Goal: Task Accomplishment & Management: Manage account settings

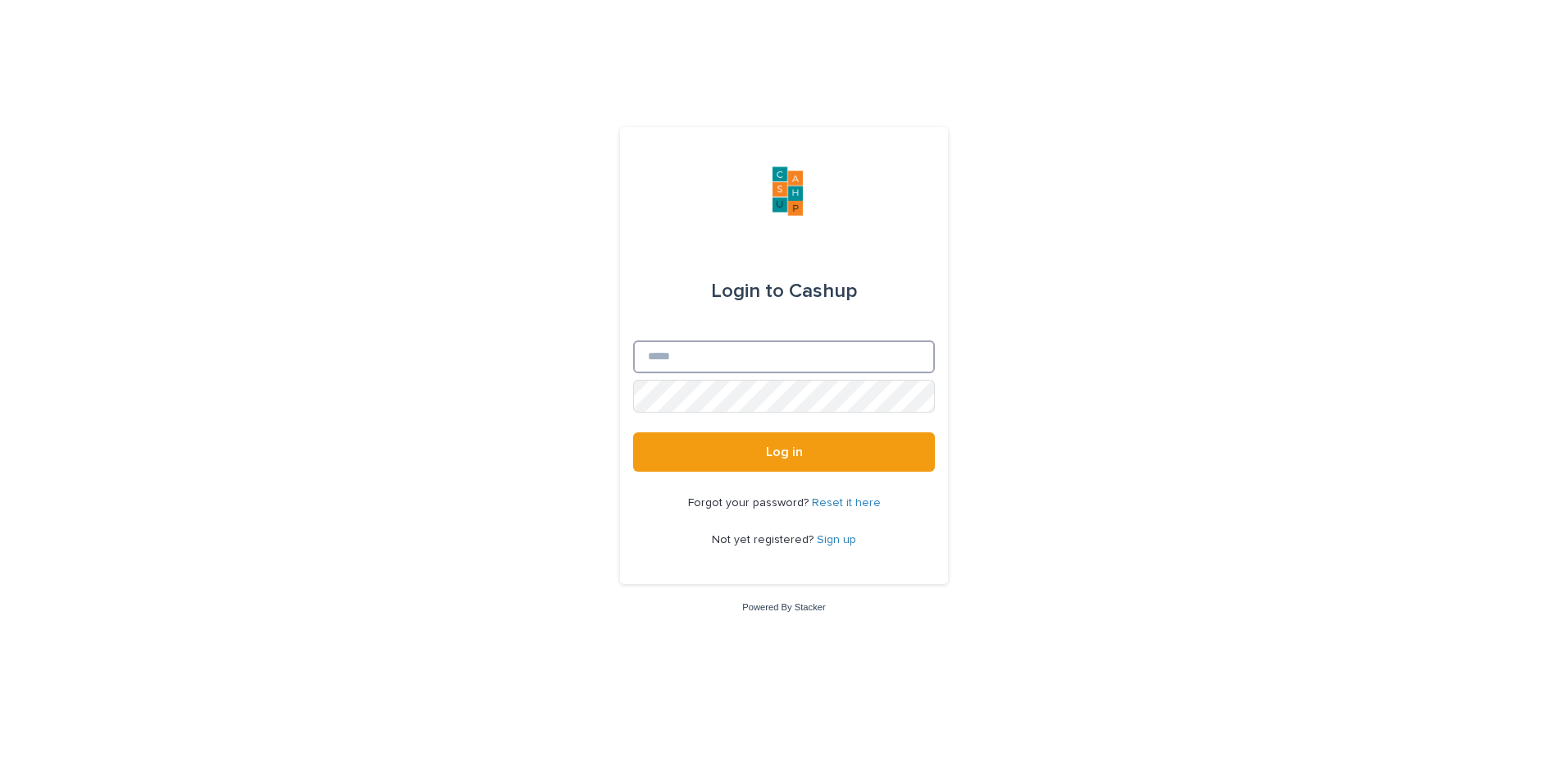
click at [711, 355] on input "Email" at bounding box center [784, 357] width 302 height 33
click at [690, 354] on input "Email" at bounding box center [784, 357] width 302 height 33
type input "**********"
click at [753, 456] on button "Log in" at bounding box center [784, 452] width 302 height 40
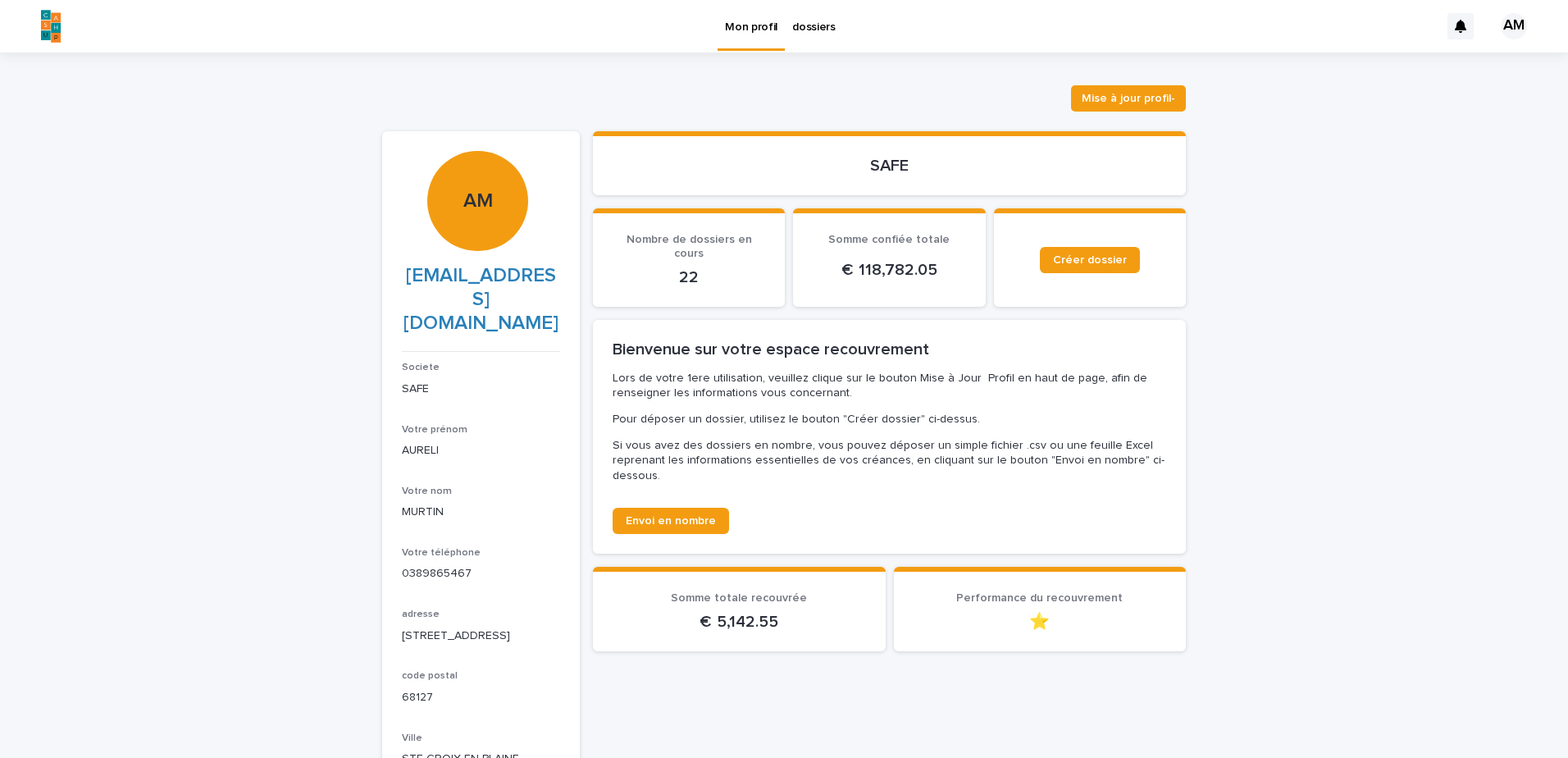
click at [801, 26] on p "dossiers" at bounding box center [814, 17] width 44 height 35
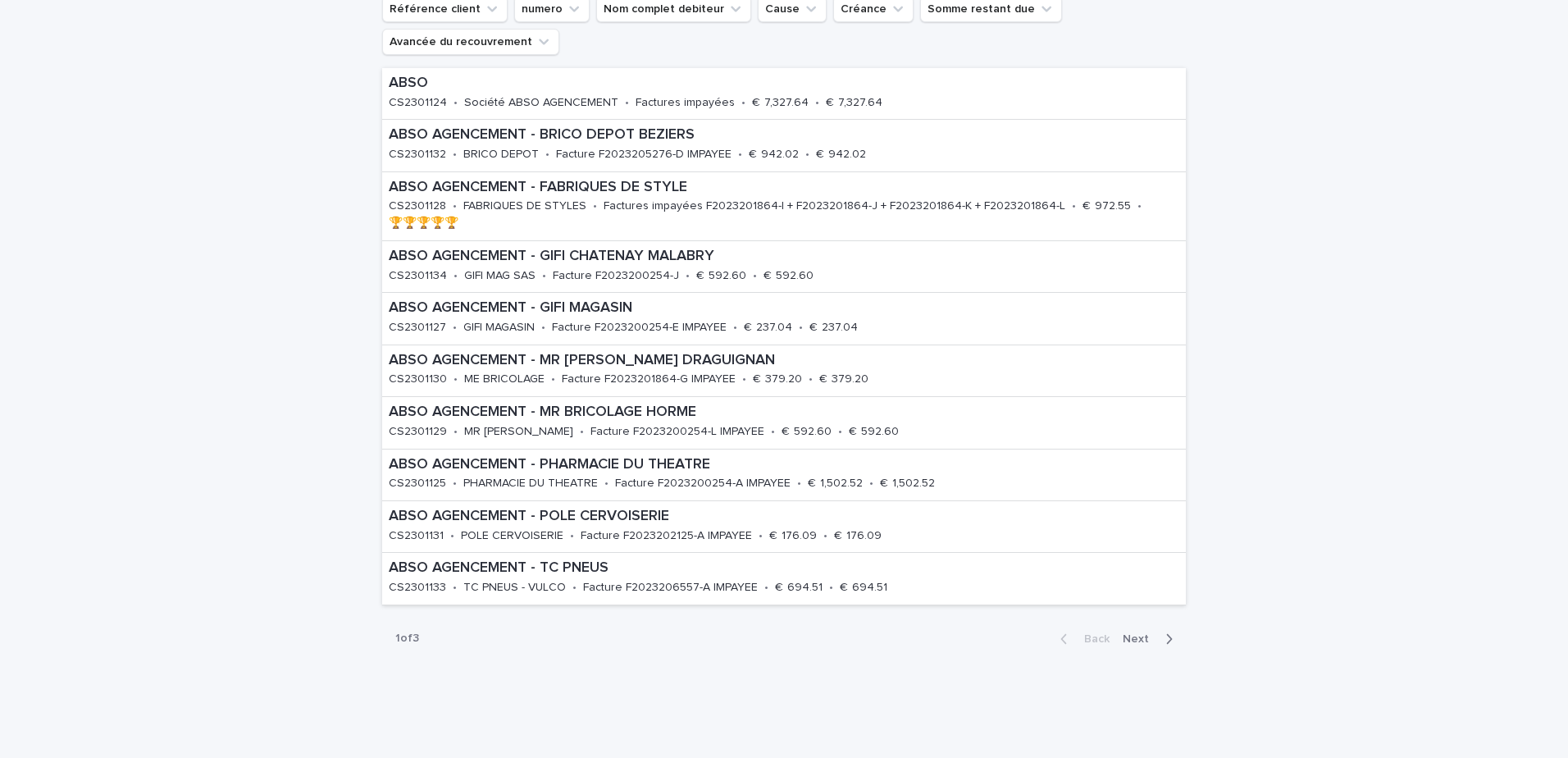
scroll to position [330, 0]
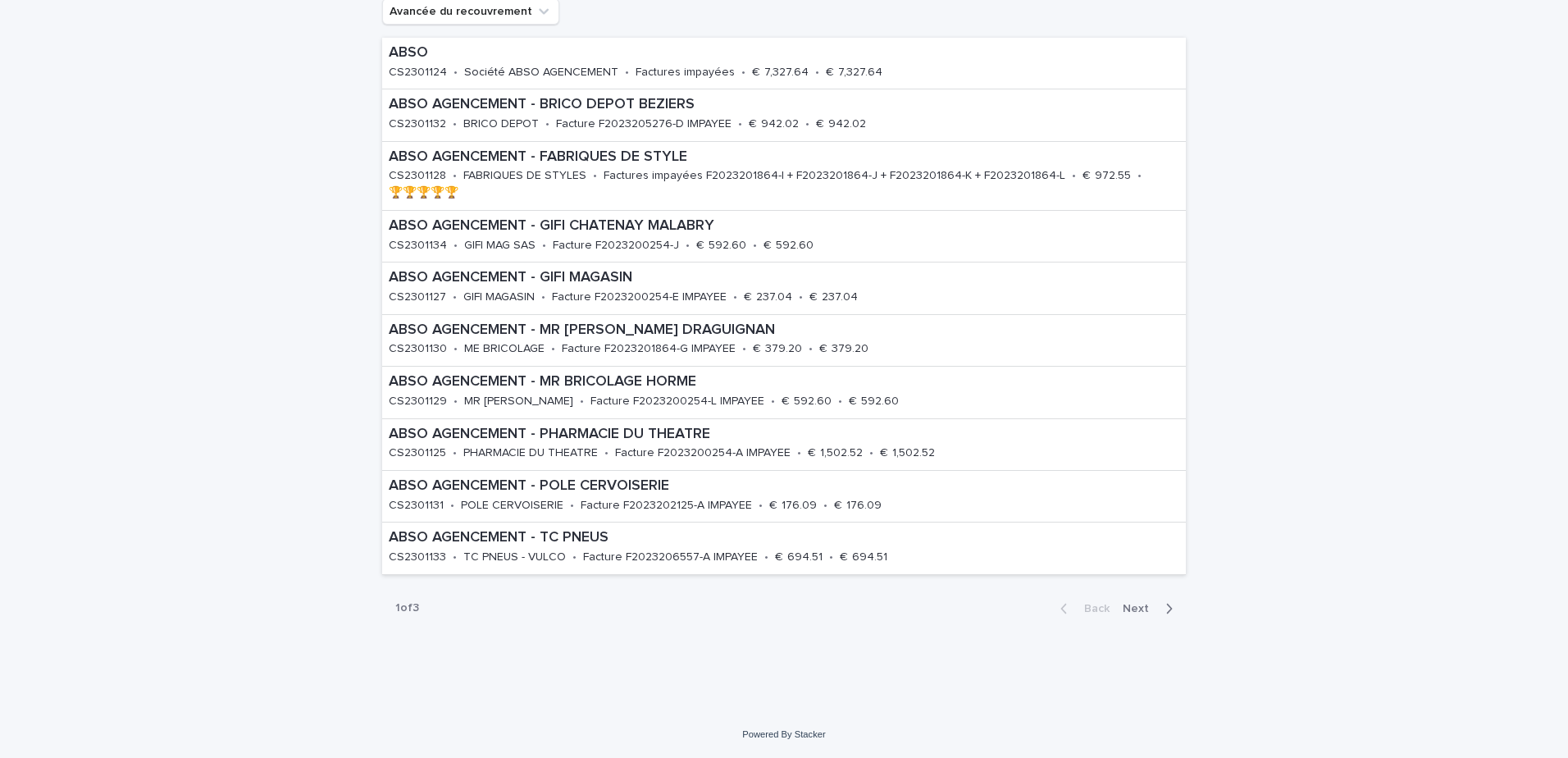
click at [1136, 611] on span "Next" at bounding box center [1141, 609] width 36 height 12
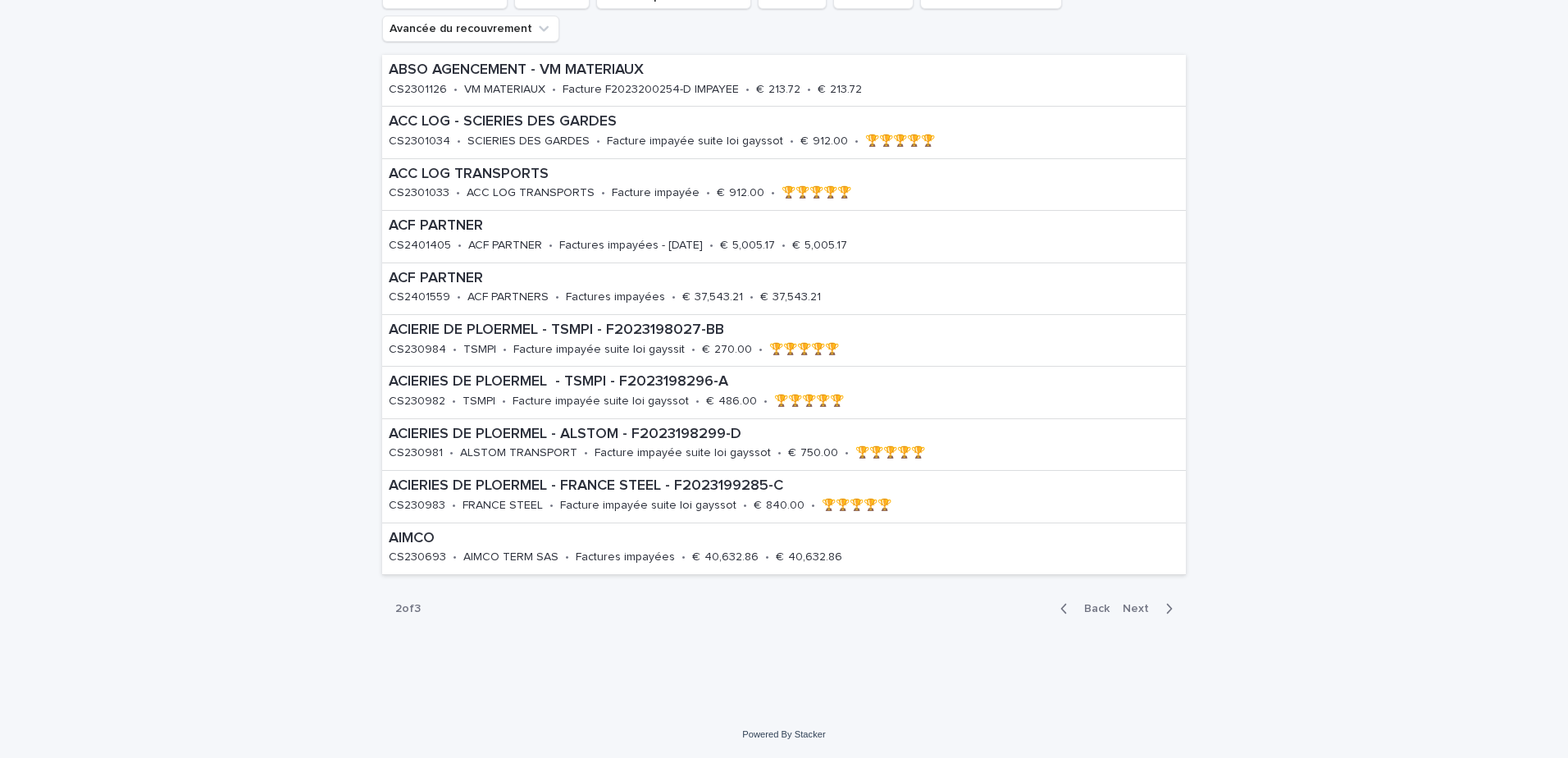
scroll to position [312, 0]
click at [1135, 606] on span "Next" at bounding box center [1141, 609] width 36 height 12
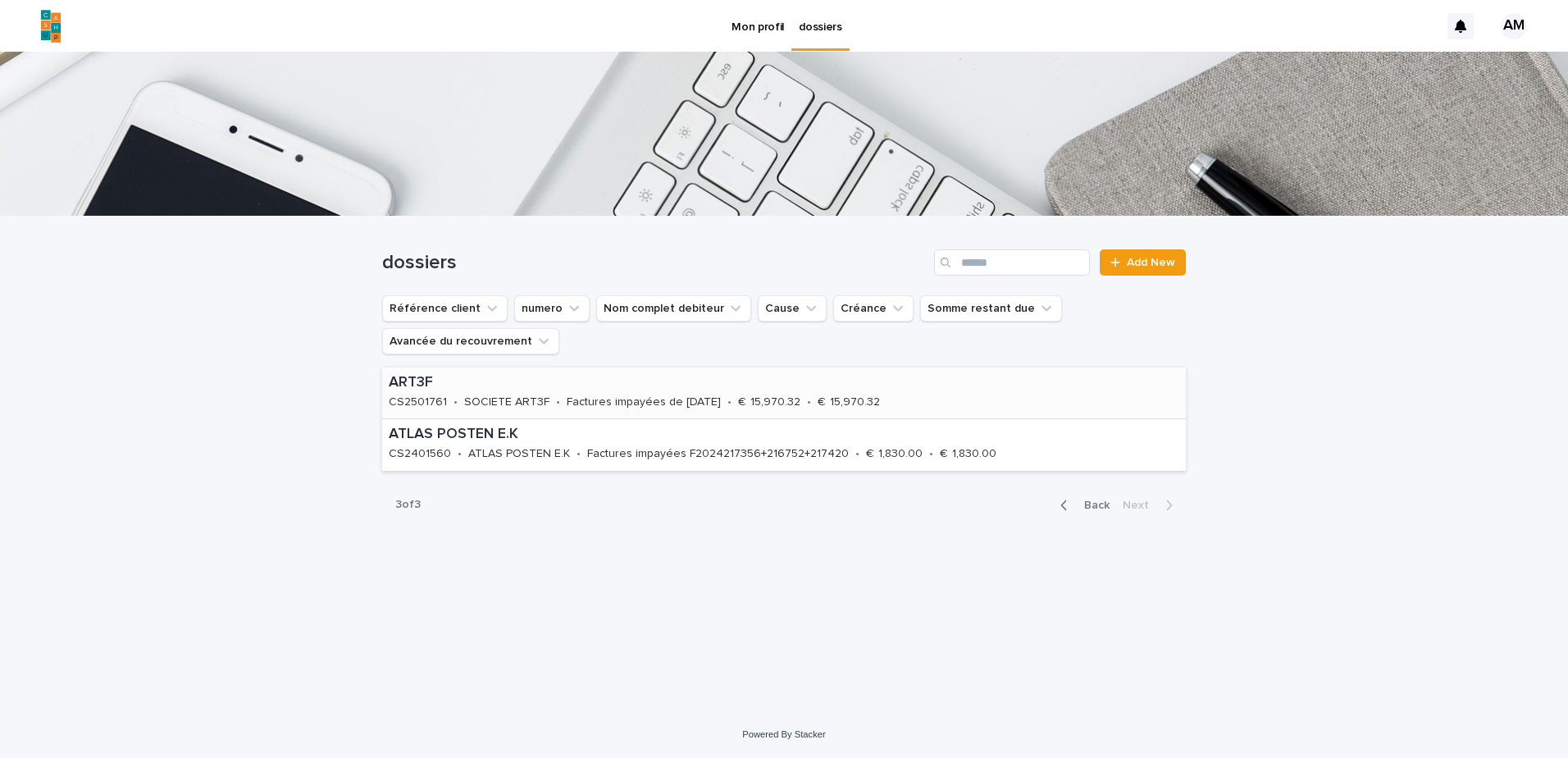
click at [423, 394] on div "CS2501761" at bounding box center [418, 401] width 58 height 17
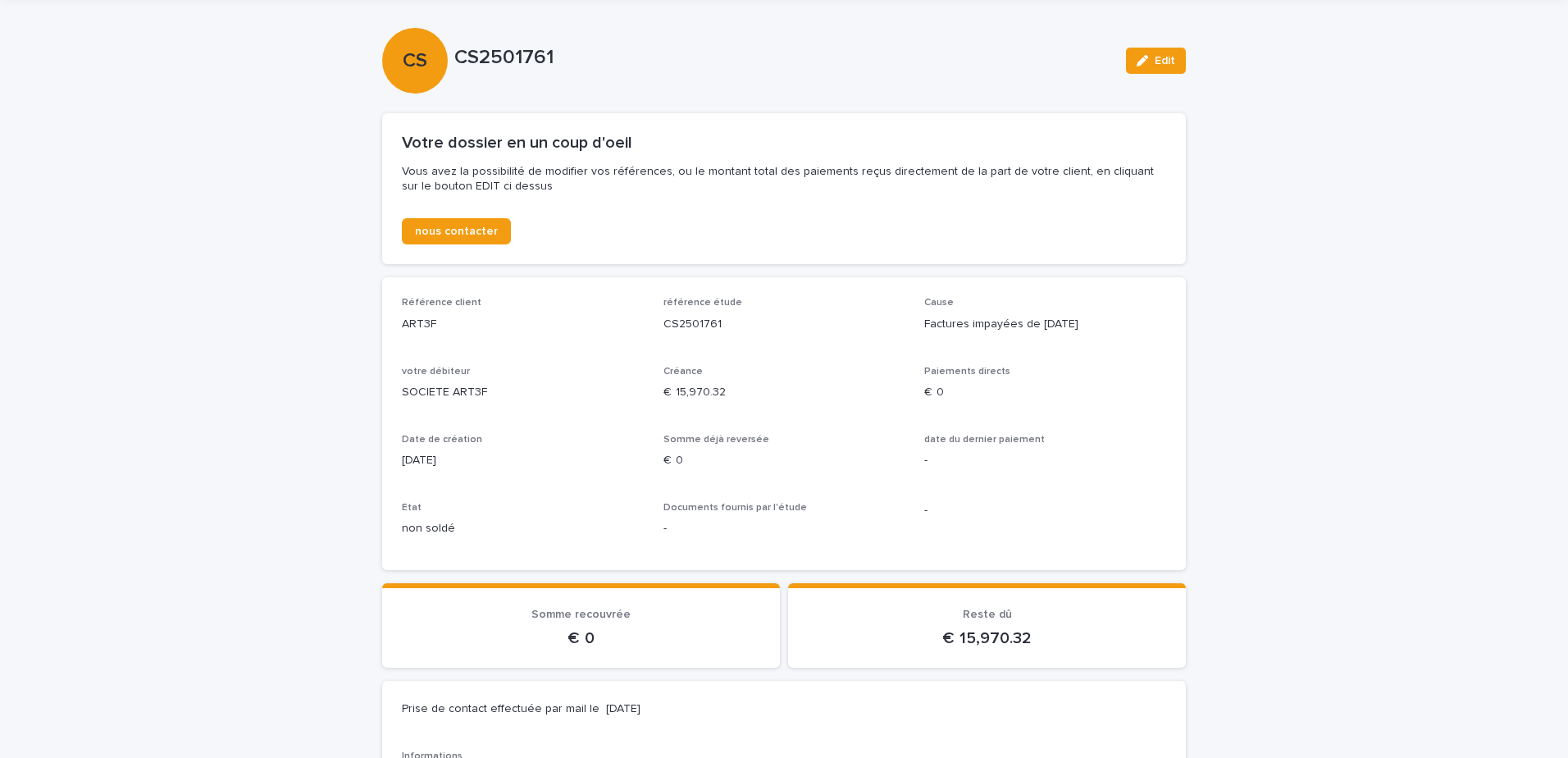
scroll to position [31, 0]
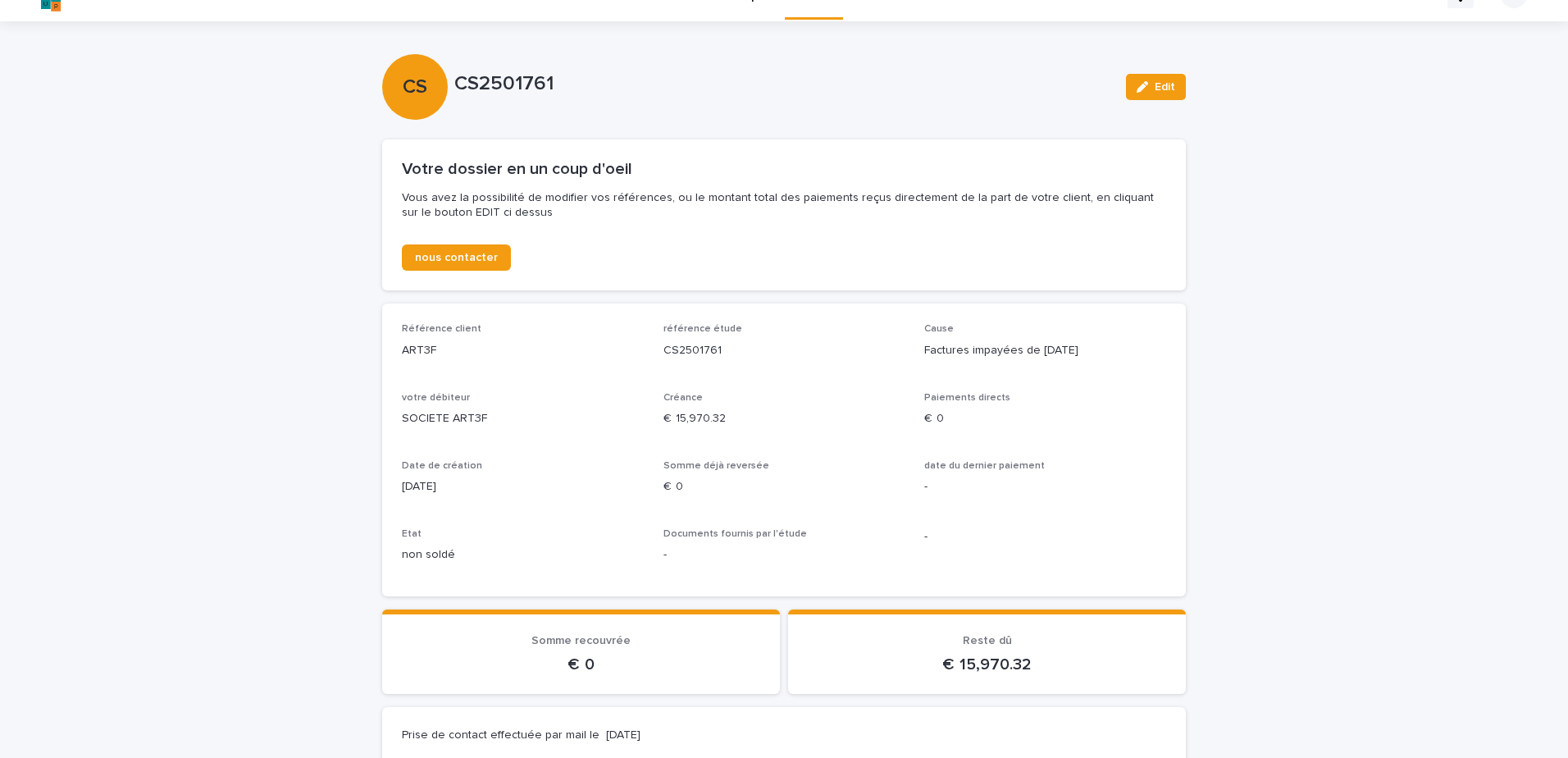
click at [675, 485] on p "€  0" at bounding box center [784, 487] width 242 height 17
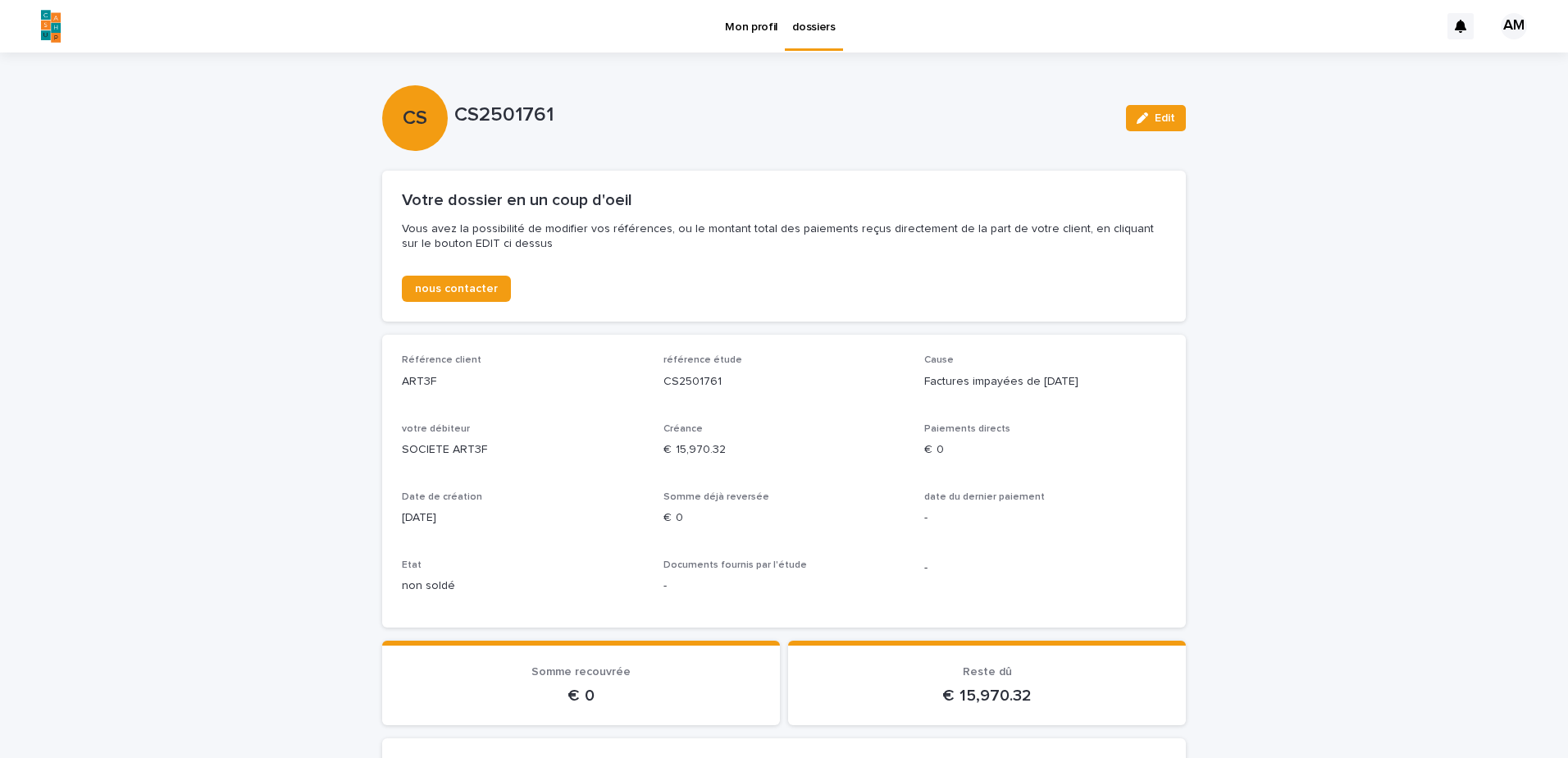
scroll to position [246, 0]
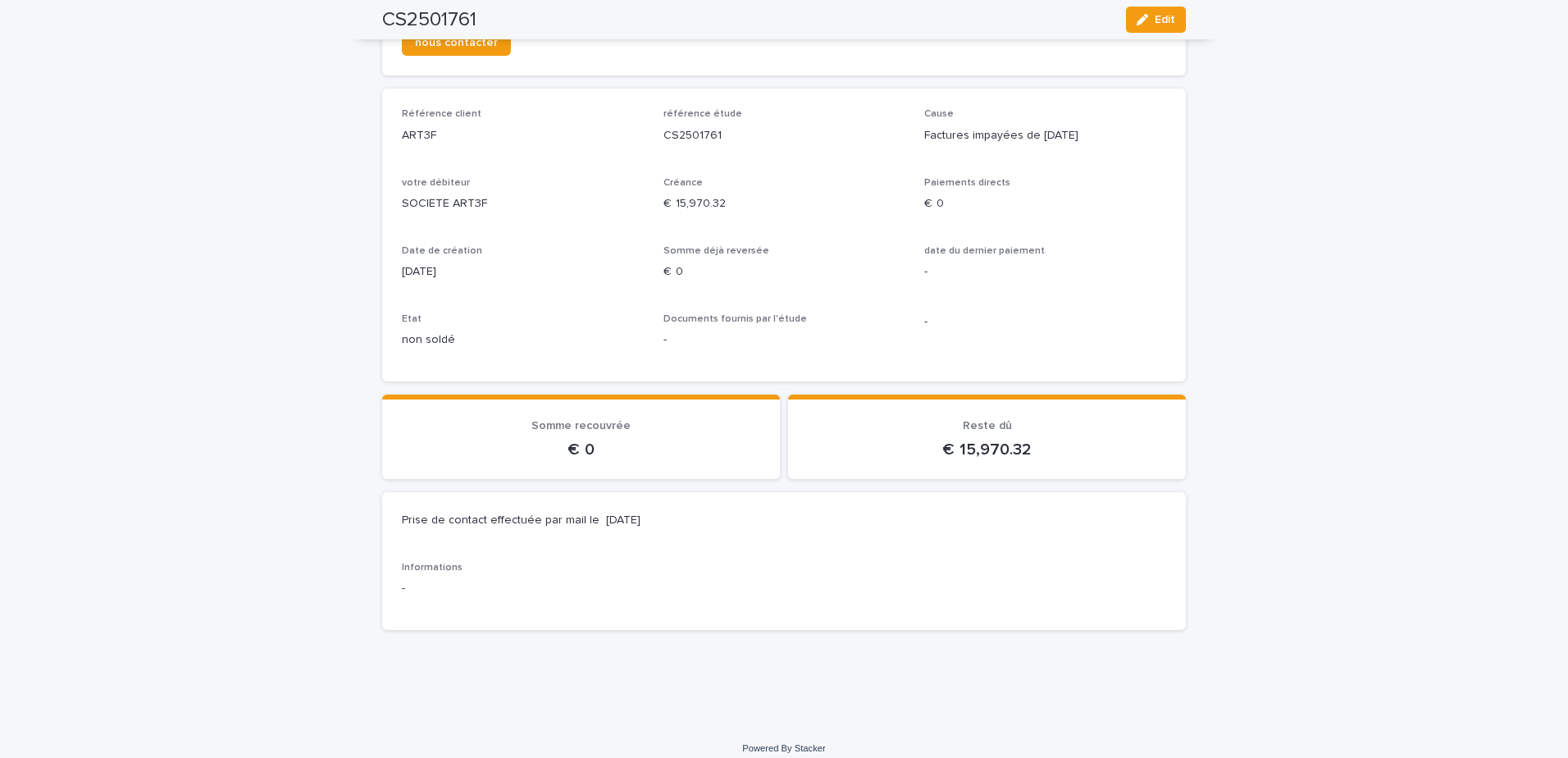
click at [560, 451] on p "€  0" at bounding box center [580, 450] width 358 height 20
click at [574, 451] on p "€  0" at bounding box center [580, 450] width 358 height 20
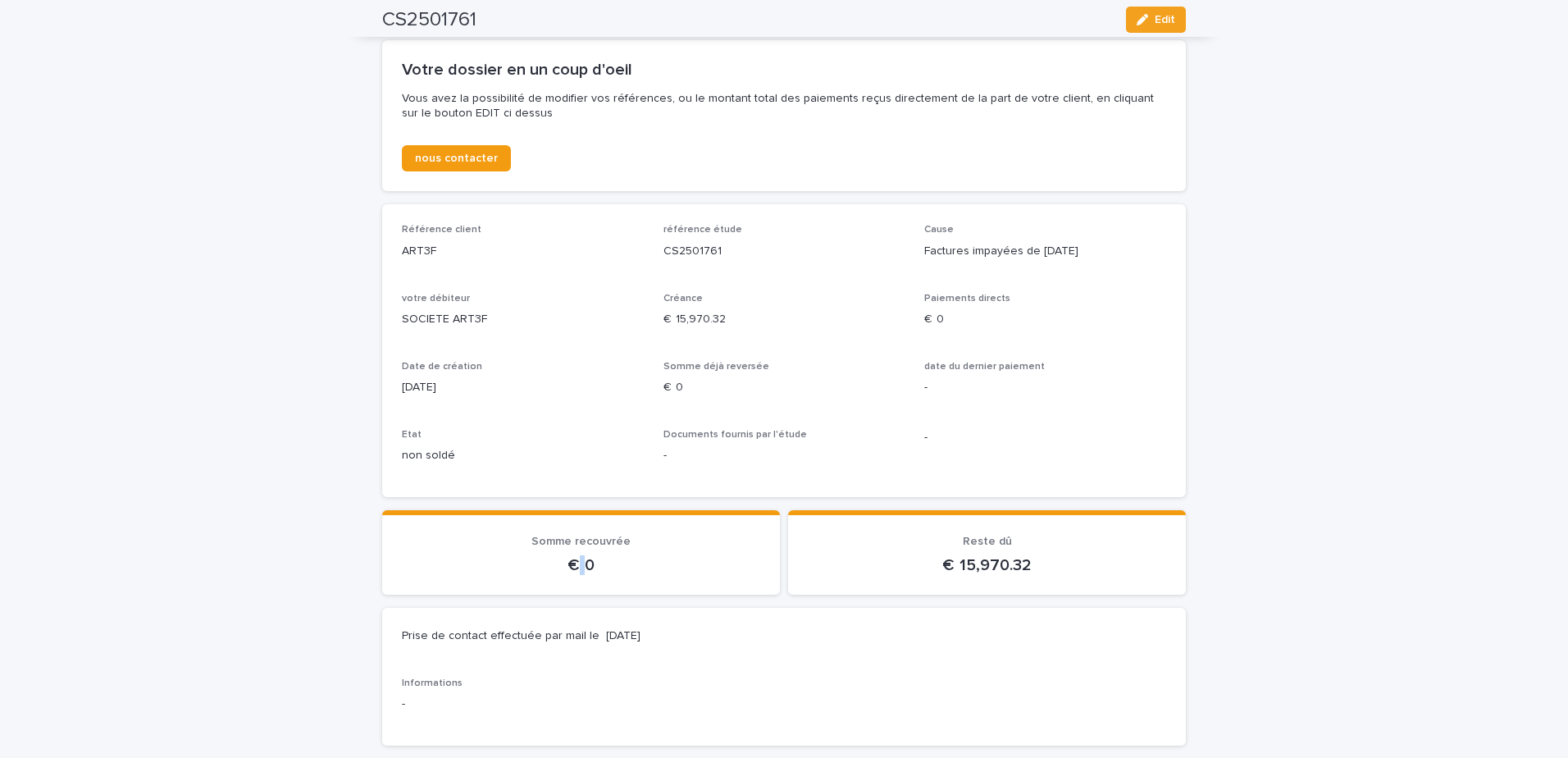
scroll to position [0, 0]
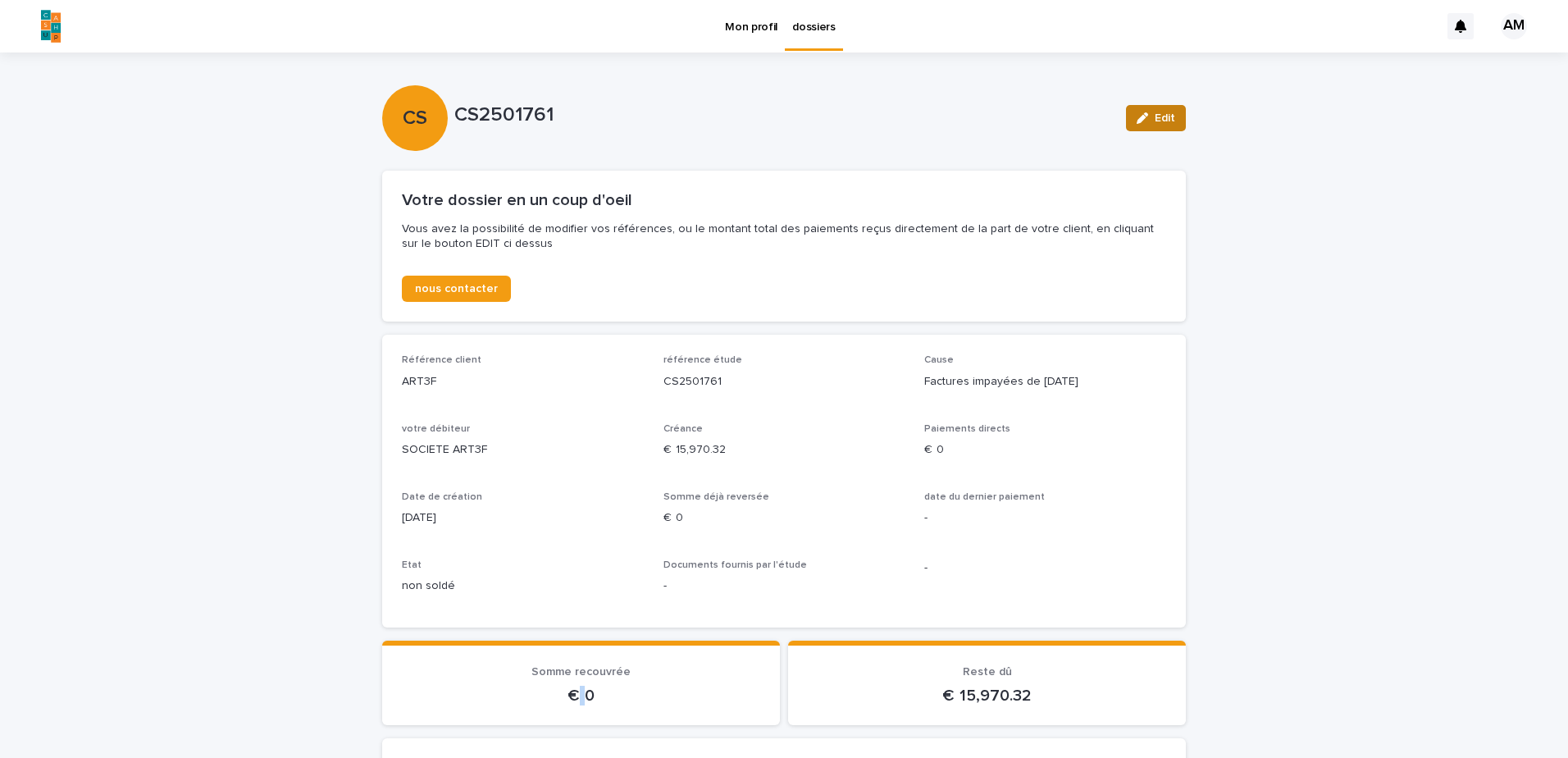
click at [1144, 123] on div "button" at bounding box center [1146, 118] width 18 height 12
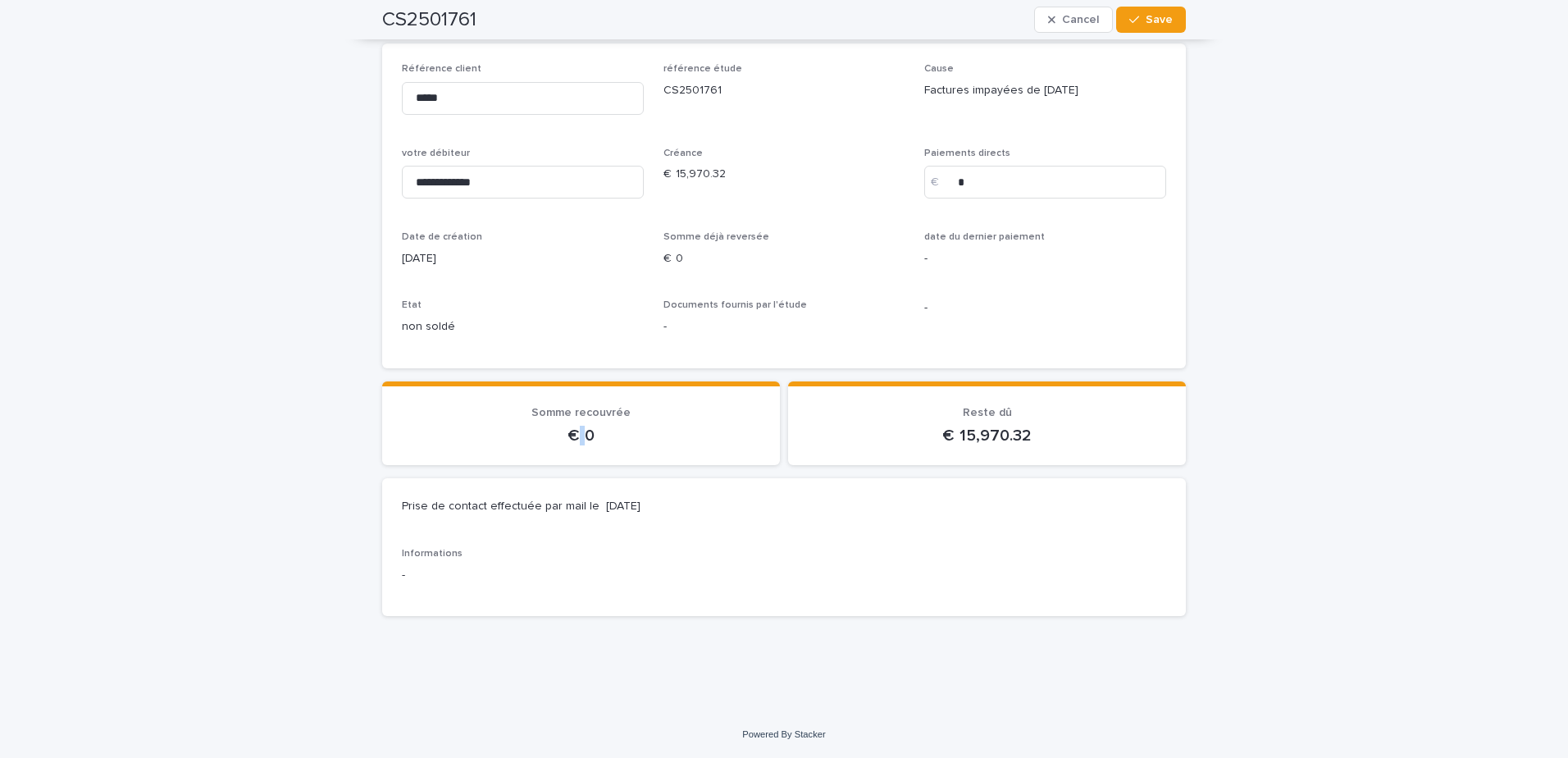
scroll to position [144, 0]
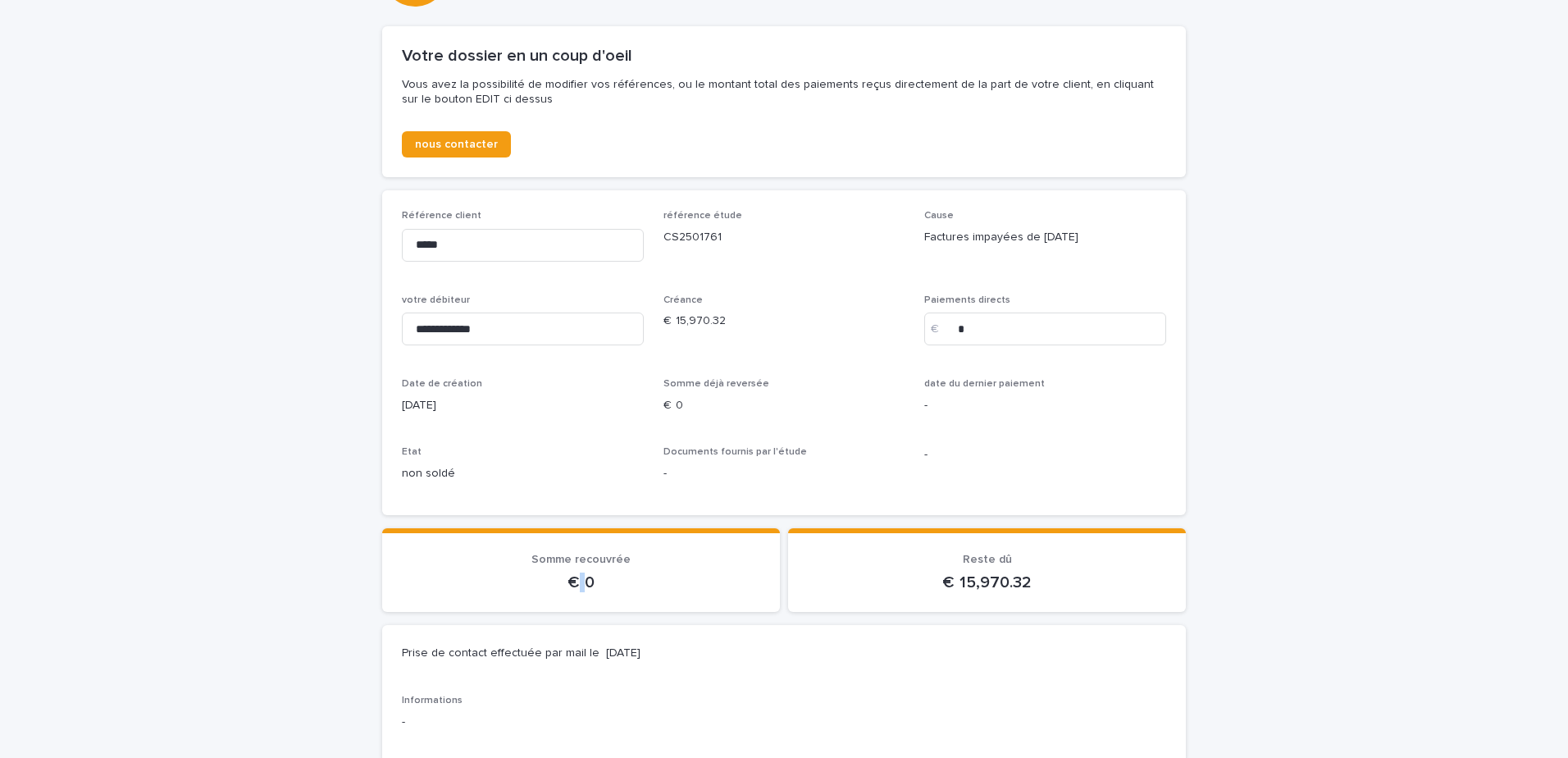
click at [580, 591] on p "€  0" at bounding box center [580, 582] width 358 height 20
drag, startPoint x: 607, startPoint y: 580, endPoint x: 549, endPoint y: 572, distance: 58.5
click at [549, 572] on div "€  0" at bounding box center [580, 582] width 358 height 23
click at [986, 585] on p "€  15,970.32" at bounding box center [987, 582] width 358 height 20
click at [466, 330] on input "**********" at bounding box center [522, 329] width 242 height 33
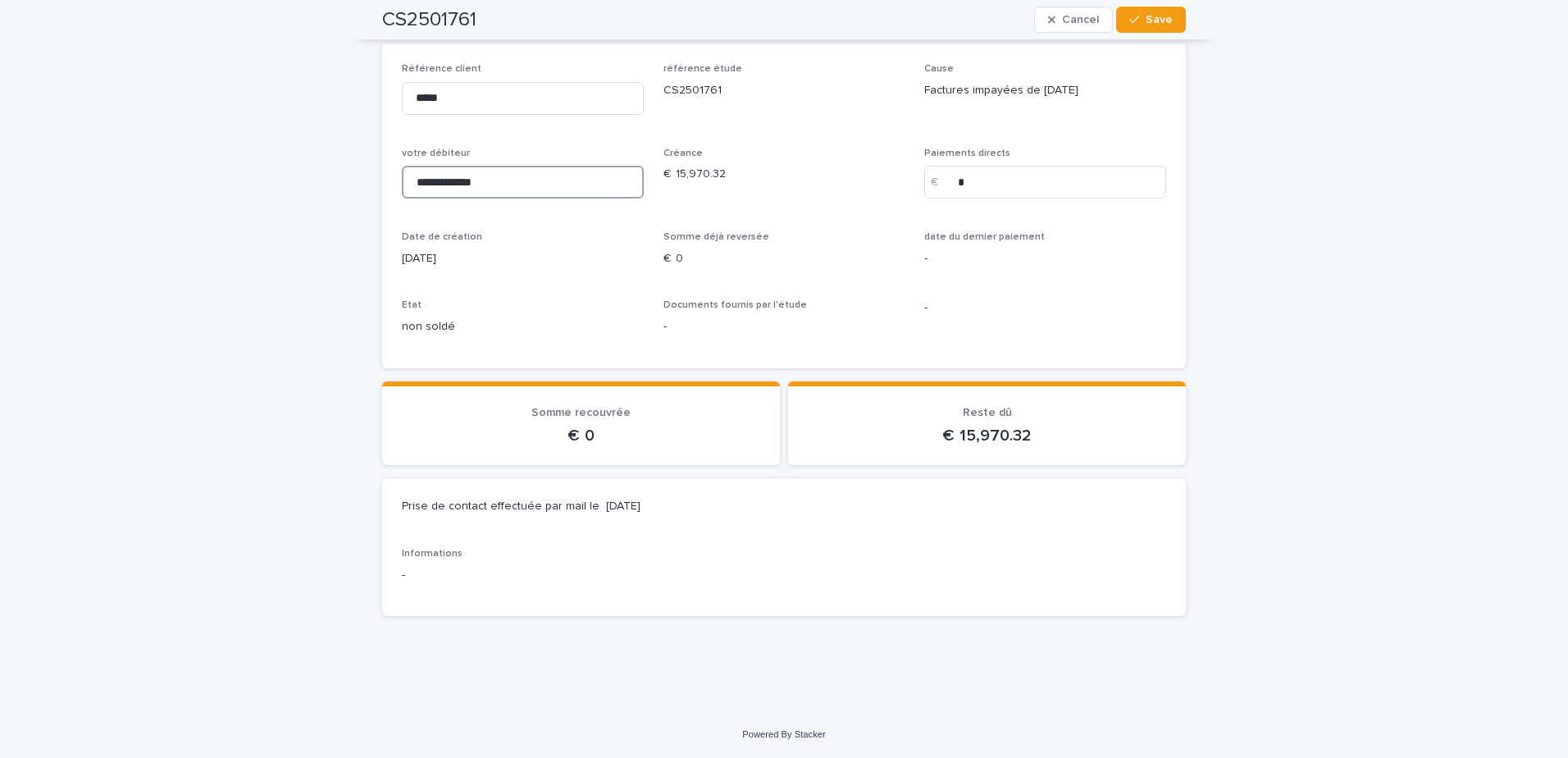
scroll to position [0, 0]
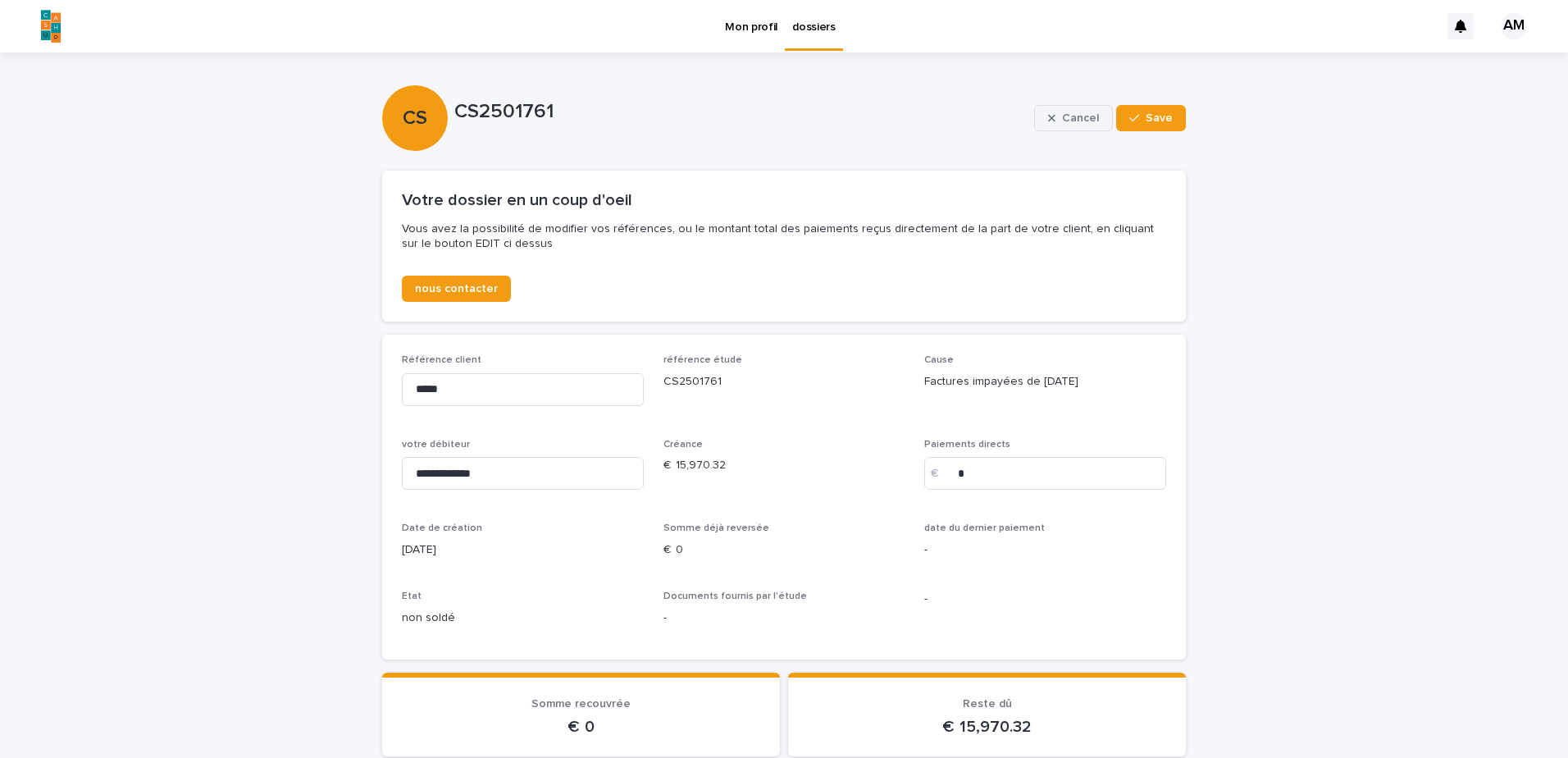
click at [1049, 117] on icon "button" at bounding box center [1051, 118] width 7 height 12
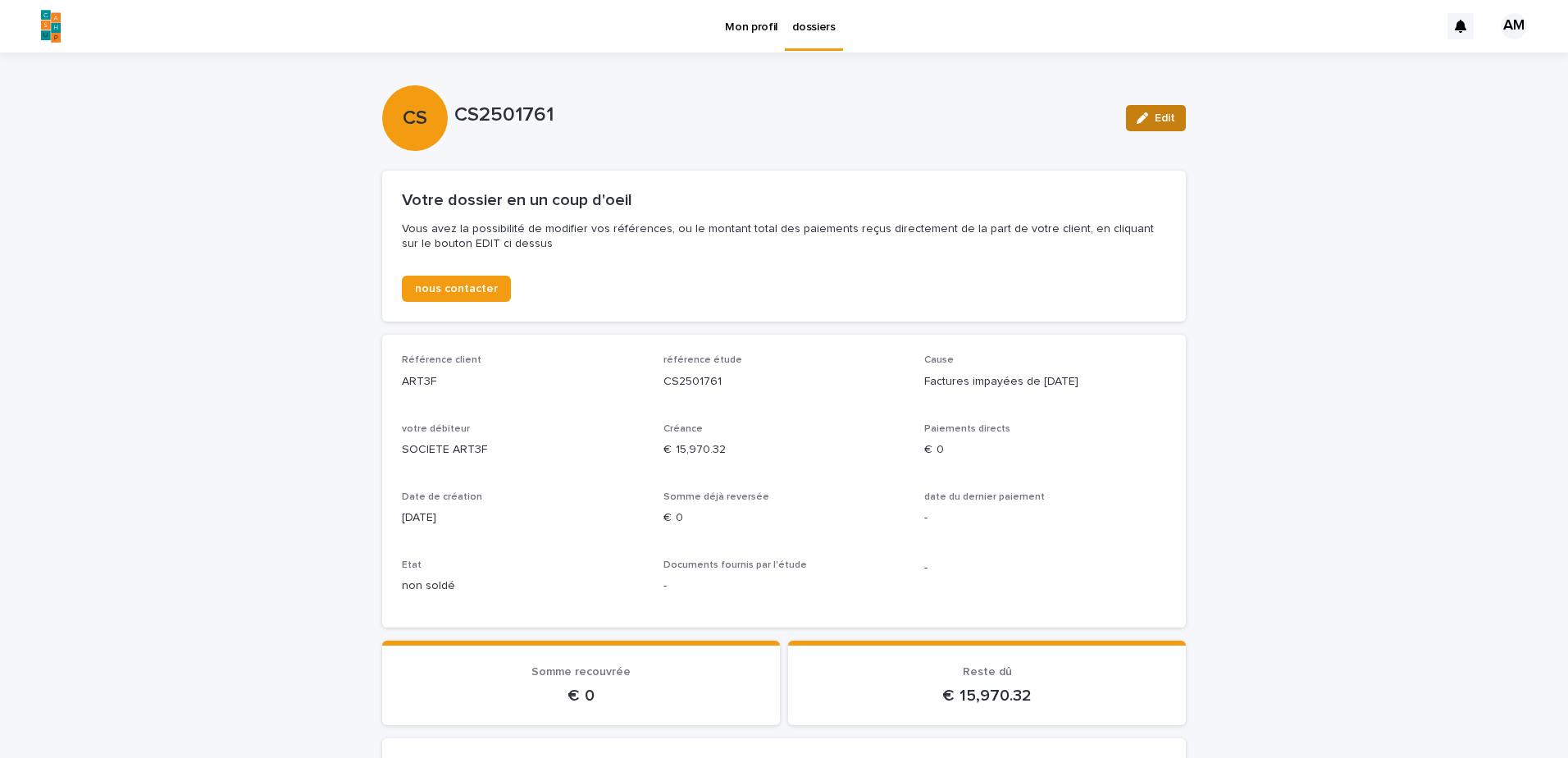
click at [1155, 123] on span "Edit" at bounding box center [1165, 118] width 21 height 12
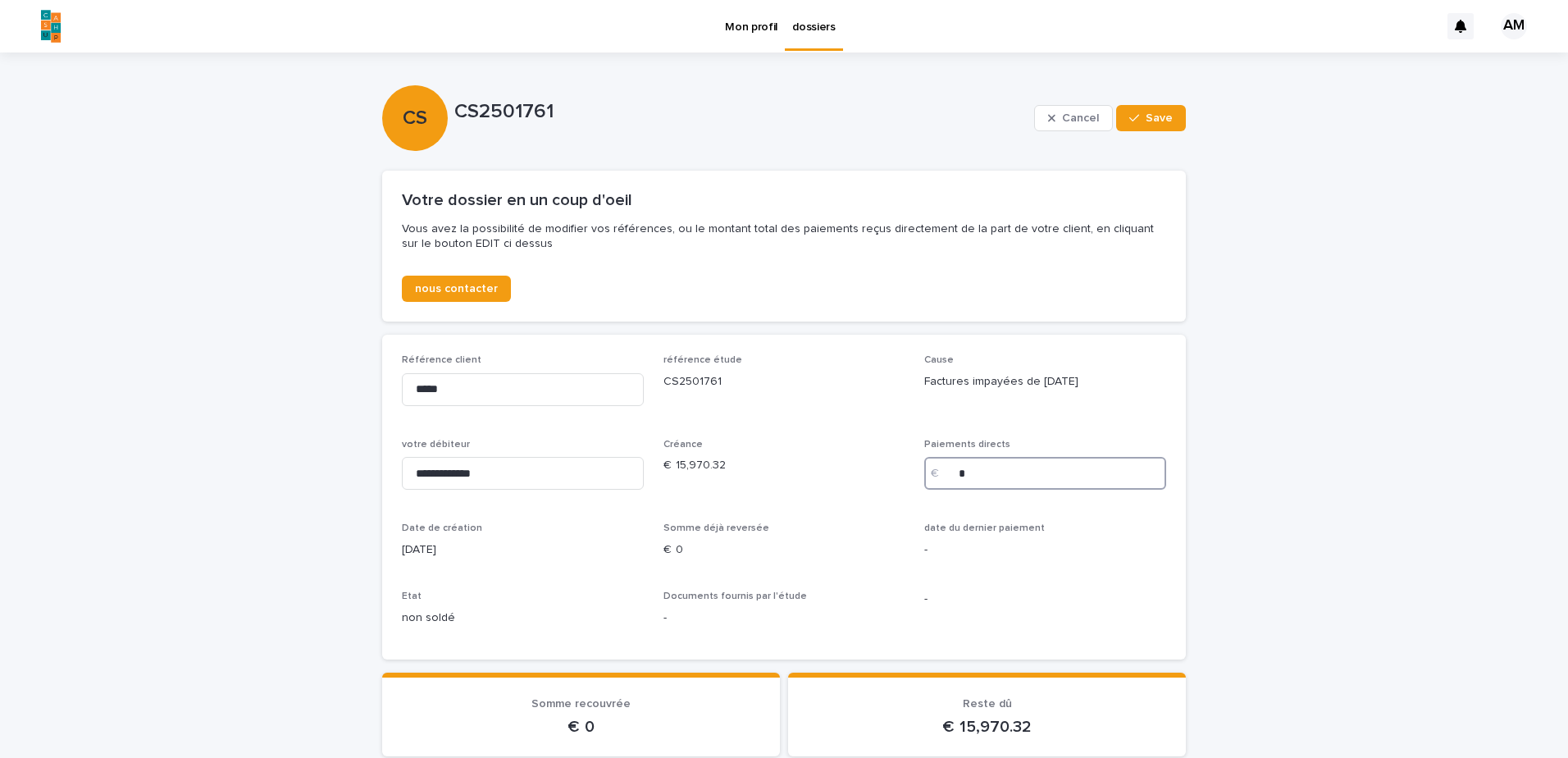
click at [964, 476] on input "*" at bounding box center [1045, 474] width 242 height 33
drag, startPoint x: 964, startPoint y: 476, endPoint x: 940, endPoint y: 474, distance: 24.1
click at [940, 474] on div "€ *" at bounding box center [1045, 474] width 242 height 33
type input "********"
click at [627, 725] on p "€  0" at bounding box center [580, 727] width 358 height 20
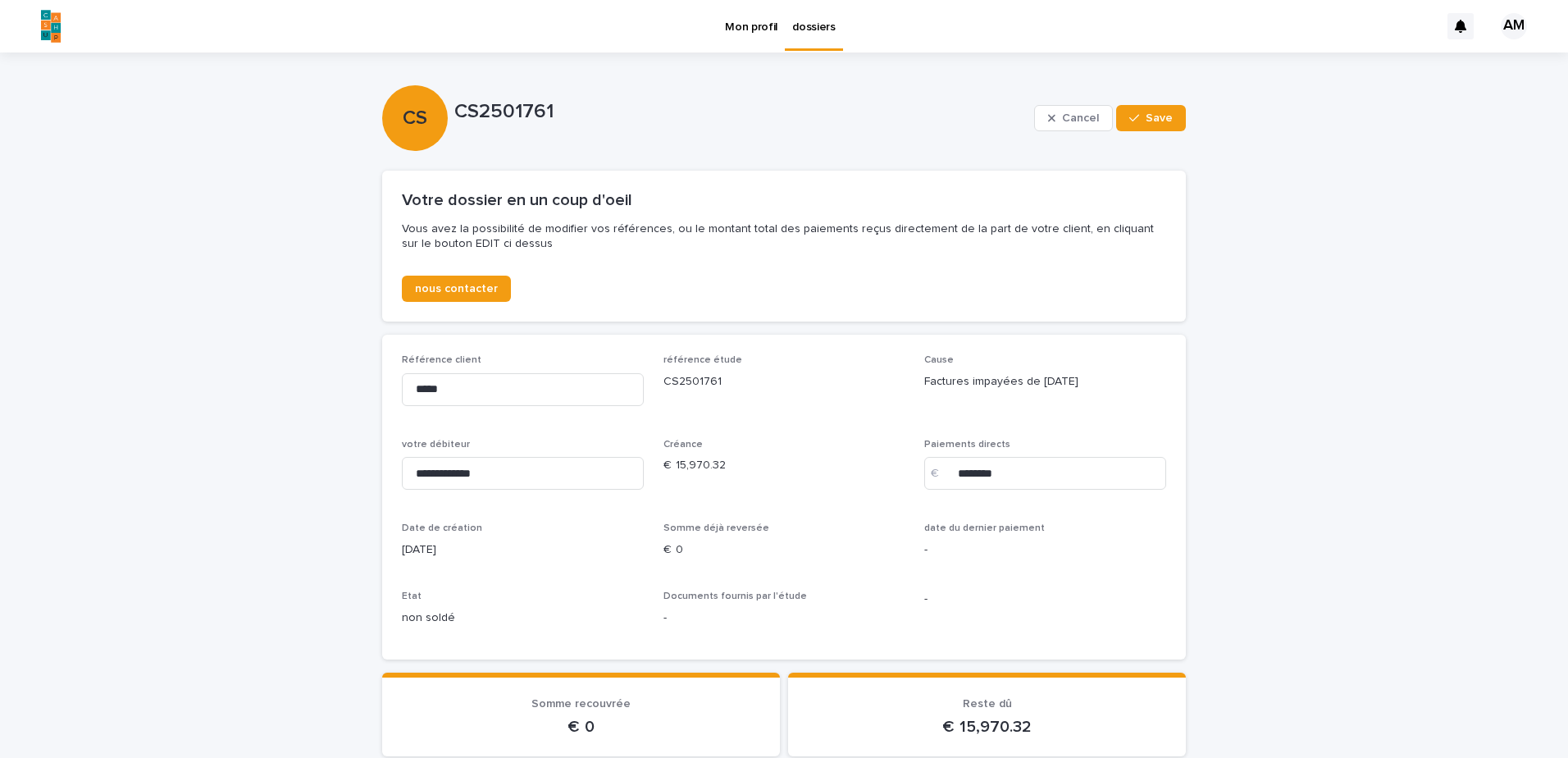
click at [817, 587] on div "**********" at bounding box center [783, 497] width 764 height 285
click at [666, 559] on div "Somme déjà reversée €  0" at bounding box center [784, 547] width 242 height 48
click at [669, 545] on p "€  0" at bounding box center [784, 550] width 242 height 17
drag, startPoint x: 669, startPoint y: 545, endPoint x: 713, endPoint y: 549, distance: 44.2
click at [713, 549] on p "€  0" at bounding box center [784, 550] width 242 height 17
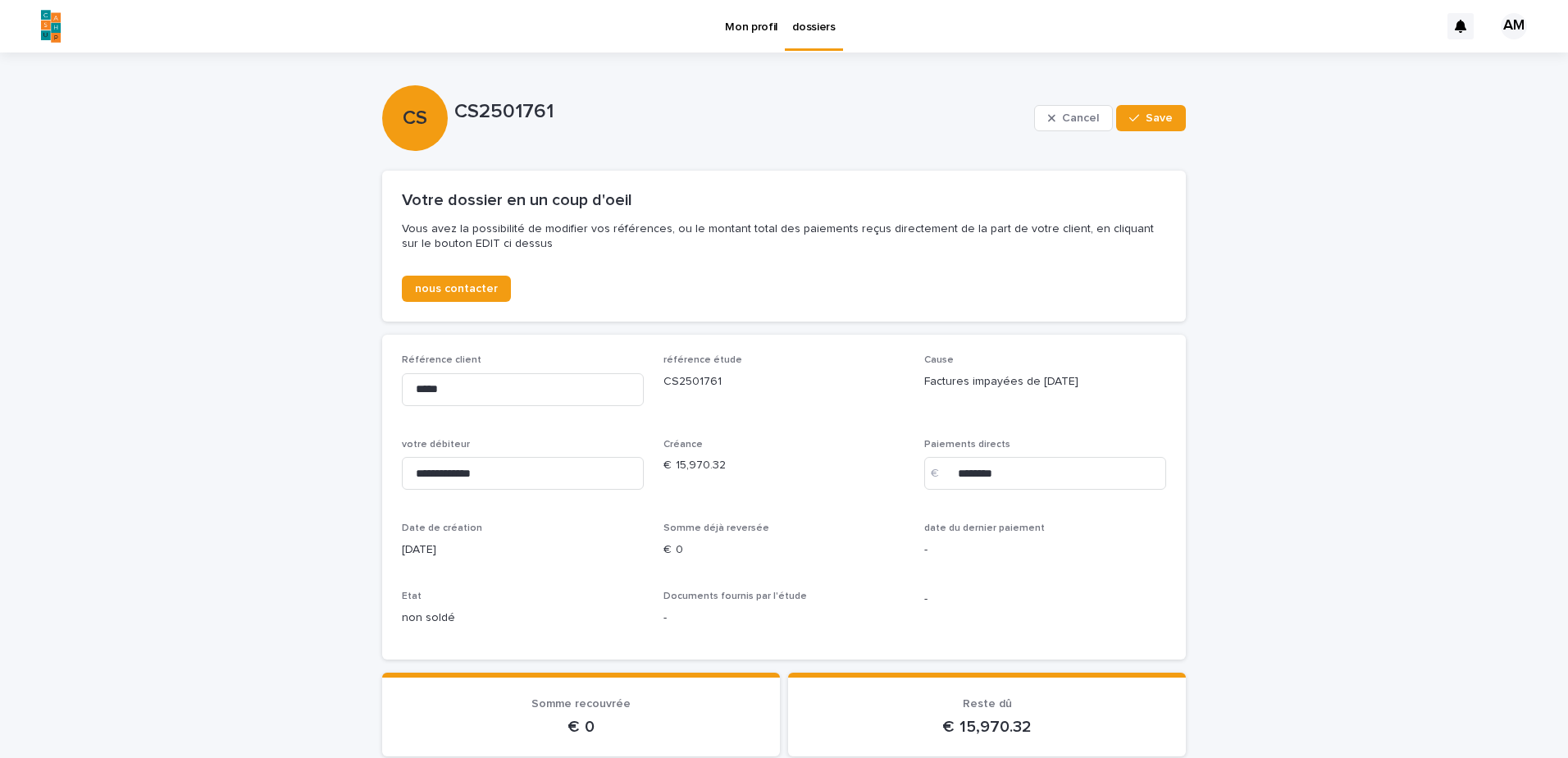
drag, startPoint x: 713, startPoint y: 549, endPoint x: 512, endPoint y: 531, distance: 201.8
click at [512, 531] on p "Date de création" at bounding box center [522, 529] width 242 height 12
drag, startPoint x: 1155, startPoint y: 114, endPoint x: 1166, endPoint y: 103, distance: 15.6
click at [1166, 103] on div "Cancel Save" at bounding box center [1109, 118] width 152 height 65
click at [1130, 118] on icon "button" at bounding box center [1134, 118] width 10 height 12
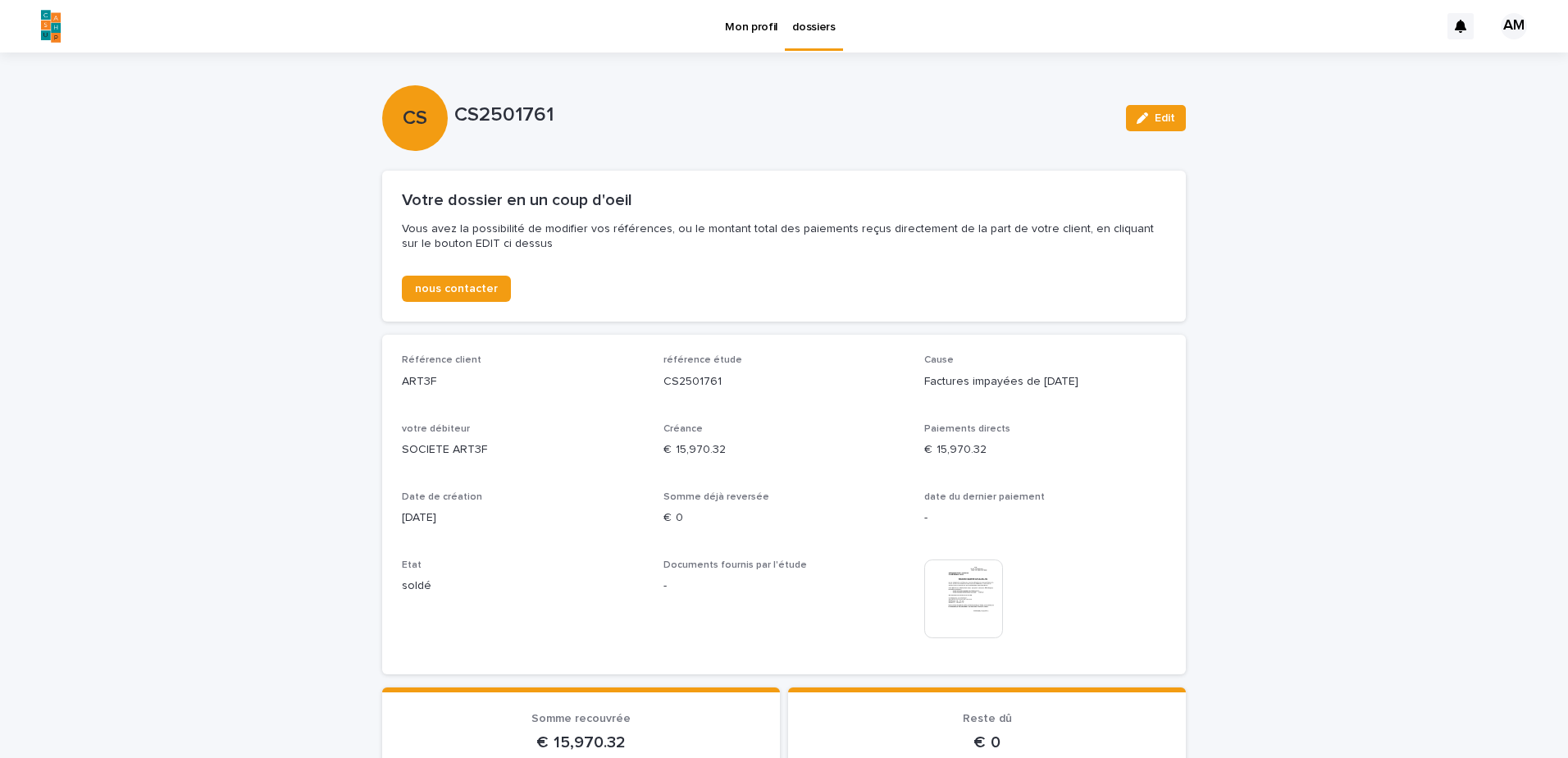
click at [984, 603] on img at bounding box center [963, 599] width 79 height 79
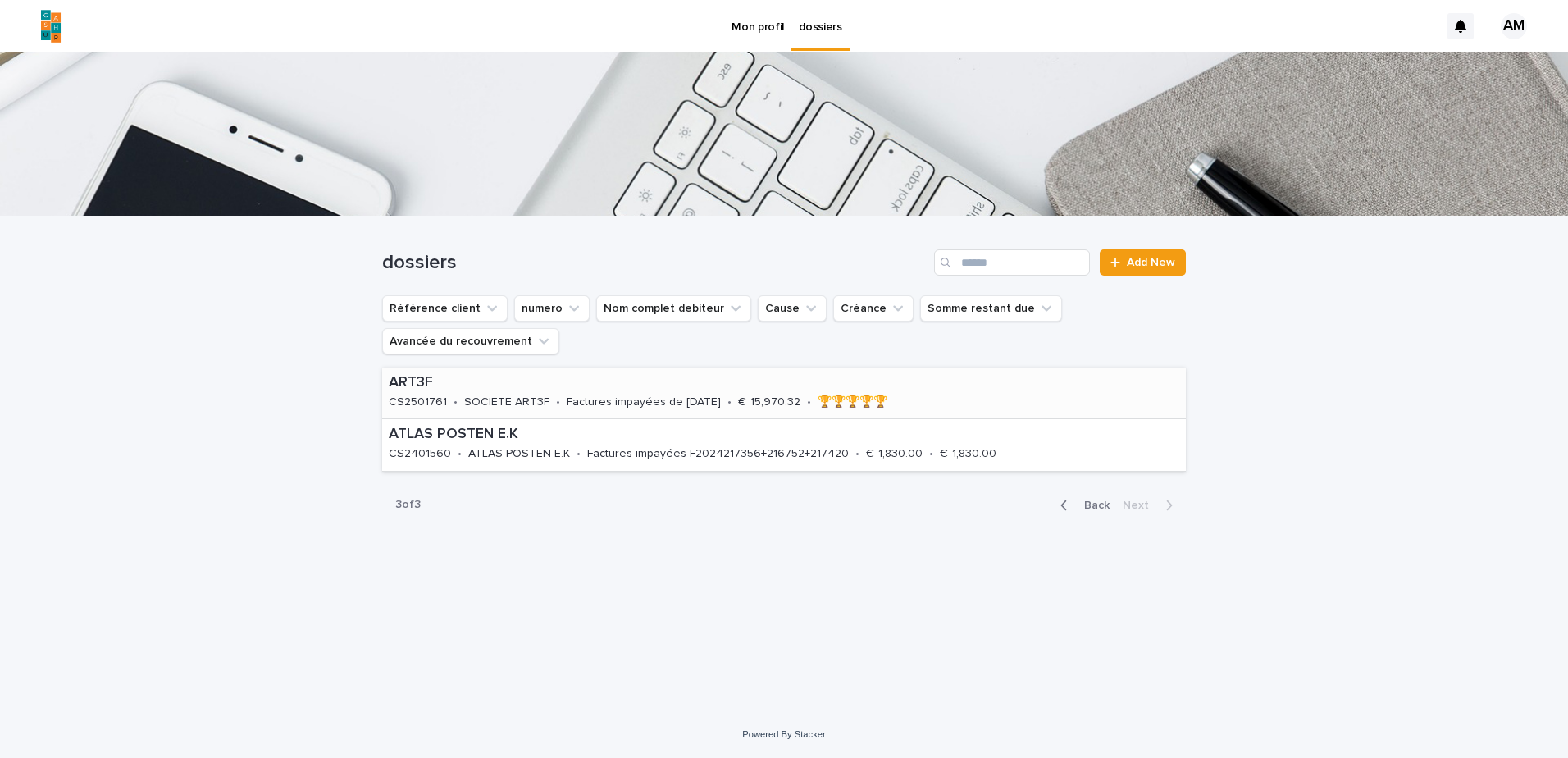
click at [426, 396] on p "CS2501761" at bounding box center [418, 403] width 58 height 14
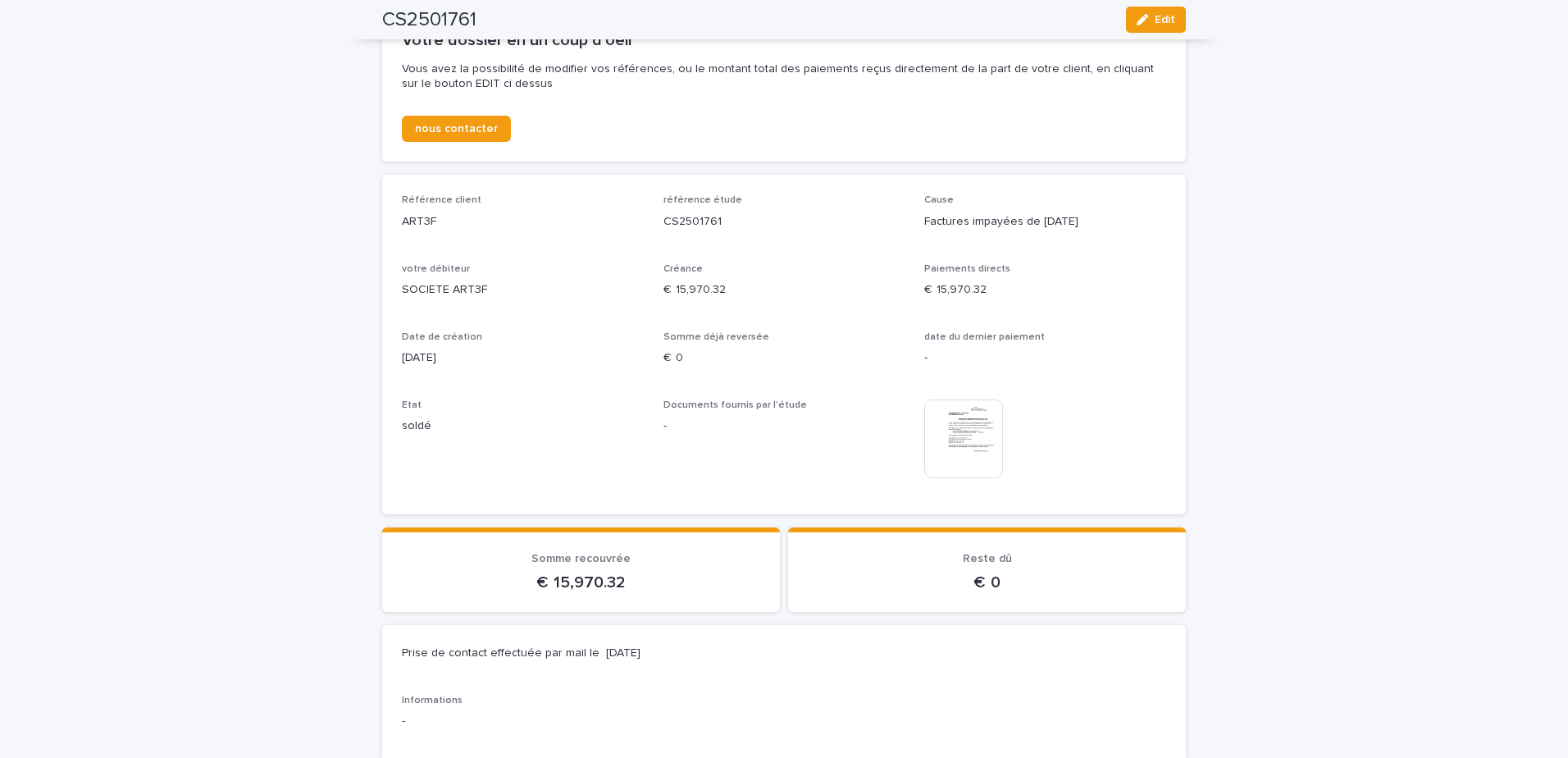
scroll to position [159, 0]
click at [441, 128] on span "nous contacter" at bounding box center [456, 130] width 83 height 12
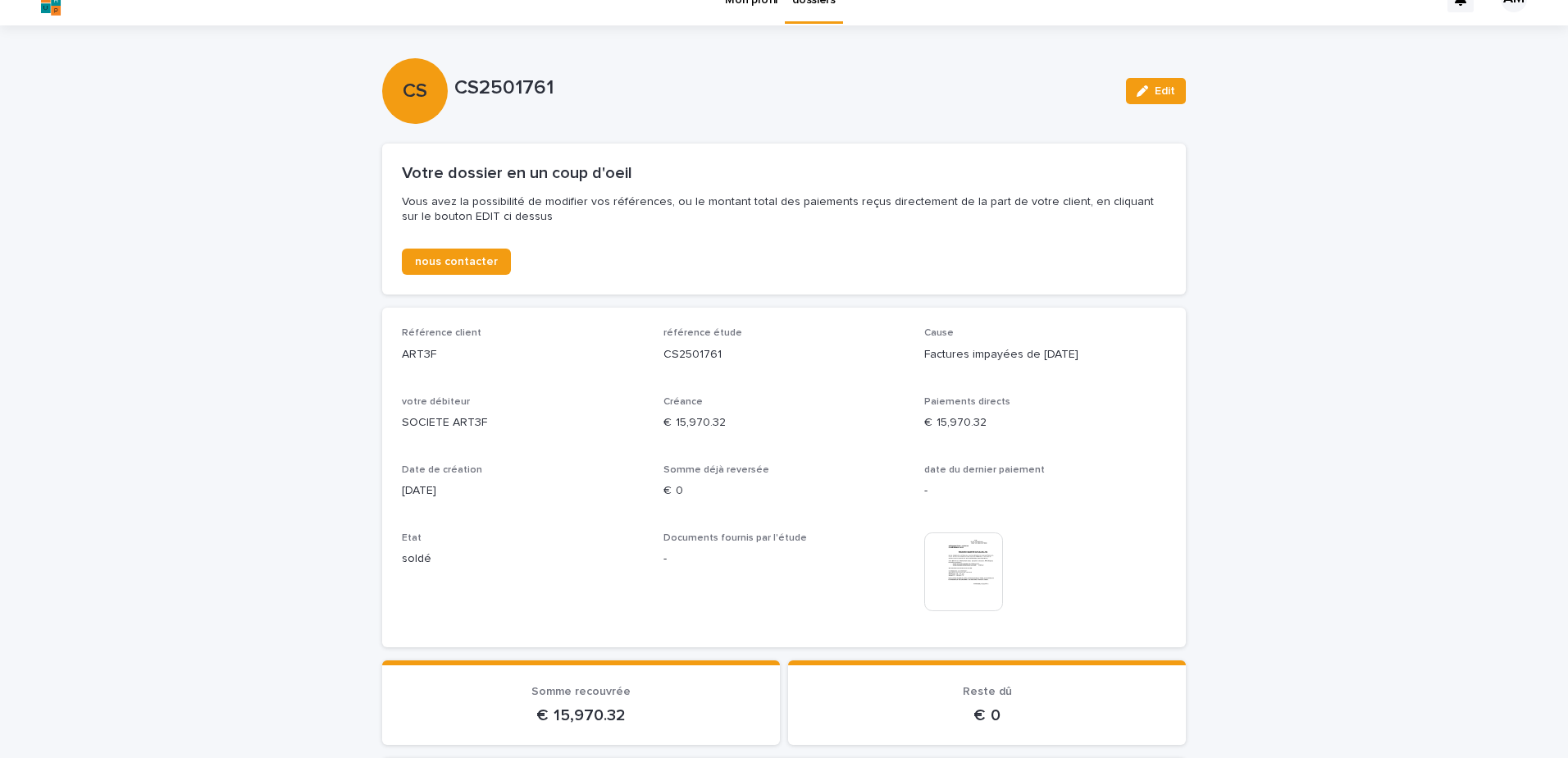
scroll to position [0, 0]
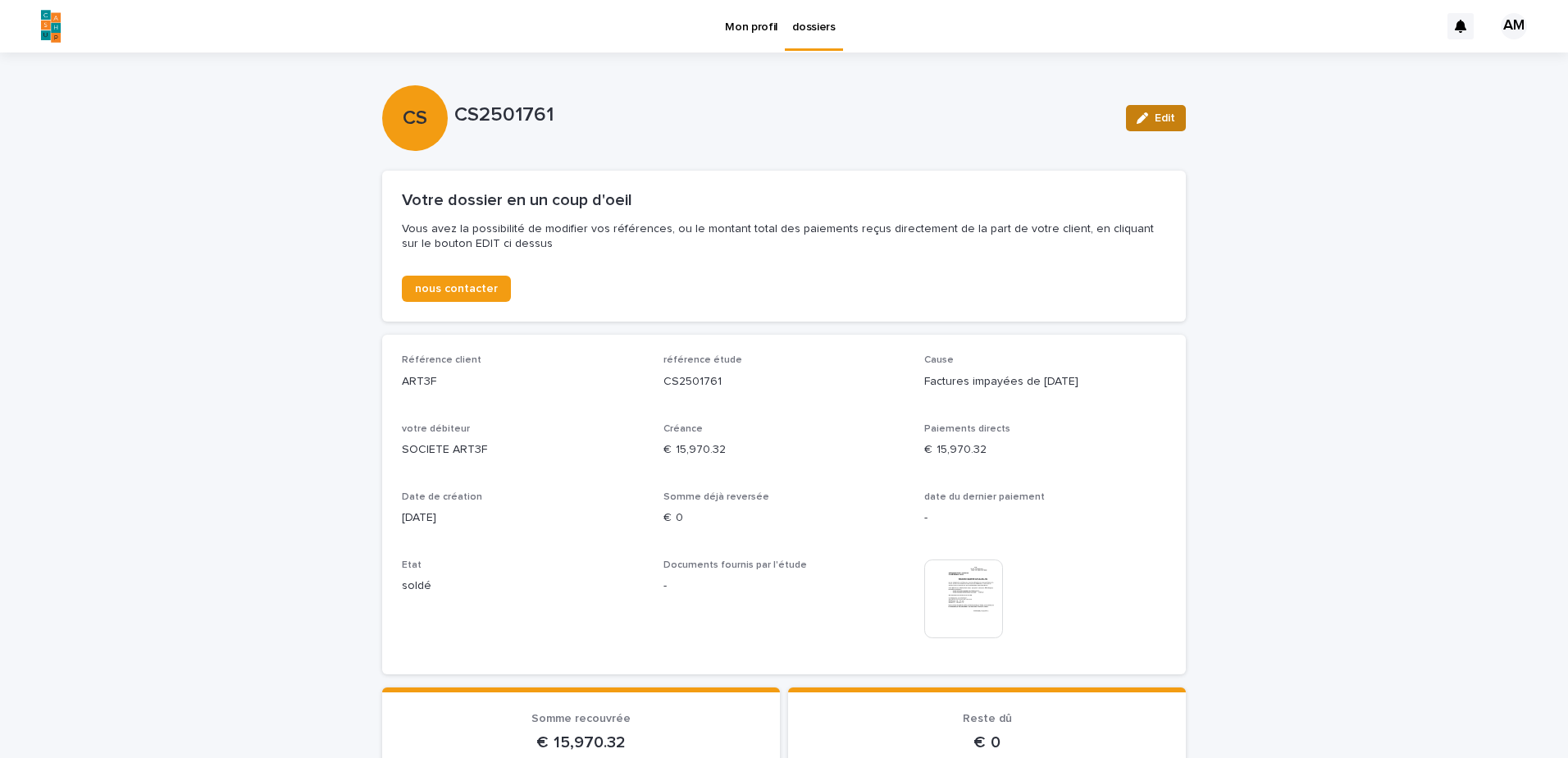
click at [1155, 121] on span "Edit" at bounding box center [1165, 118] width 21 height 12
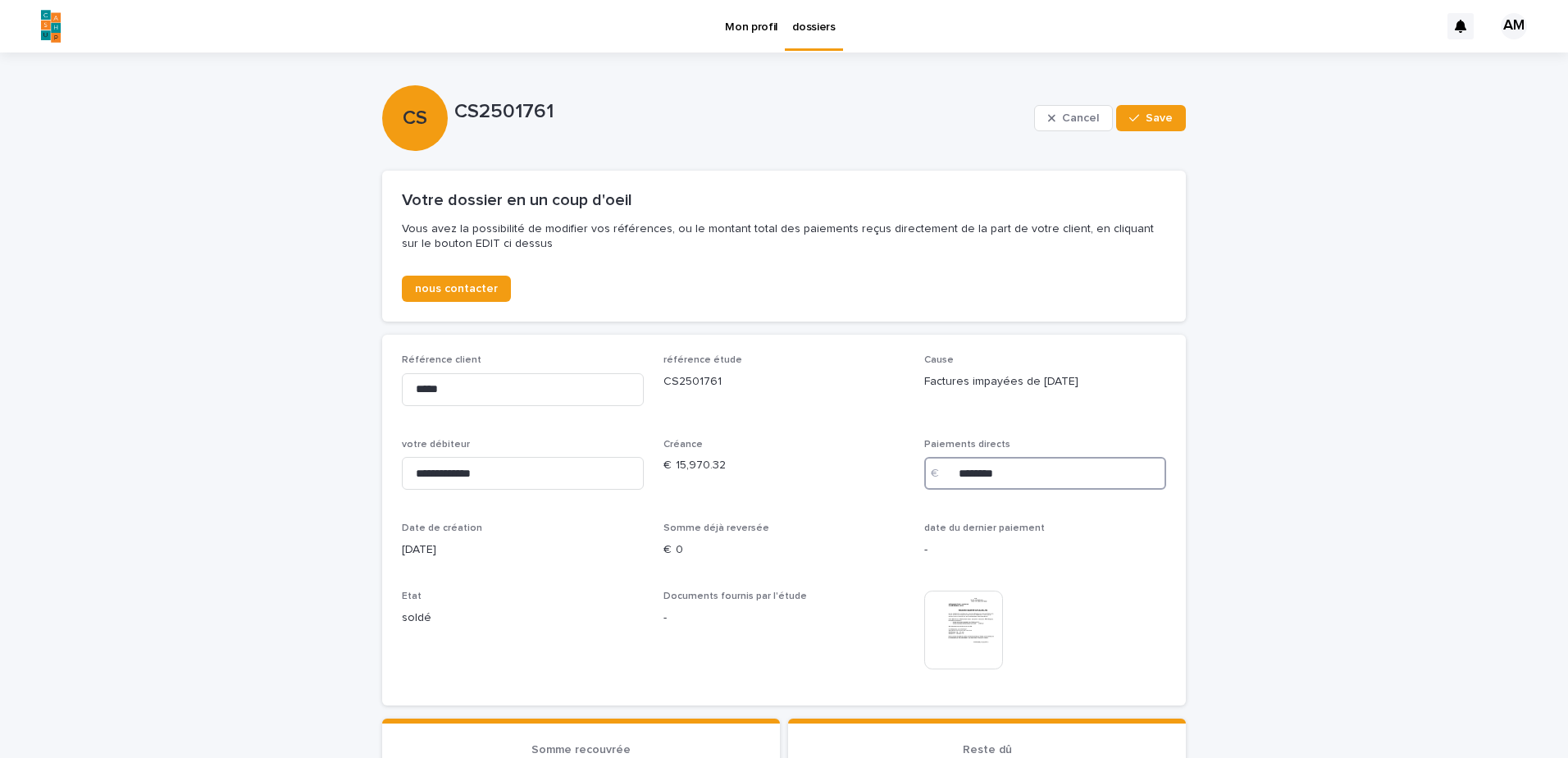
drag, startPoint x: 1001, startPoint y: 461, endPoint x: 992, endPoint y: 473, distance: 15.0
click at [1002, 461] on input "********" at bounding box center [1045, 474] width 242 height 33
drag, startPoint x: 1017, startPoint y: 475, endPoint x: 911, endPoint y: 466, distance: 106.4
click at [926, 471] on div "€ ********" at bounding box center [1045, 474] width 242 height 33
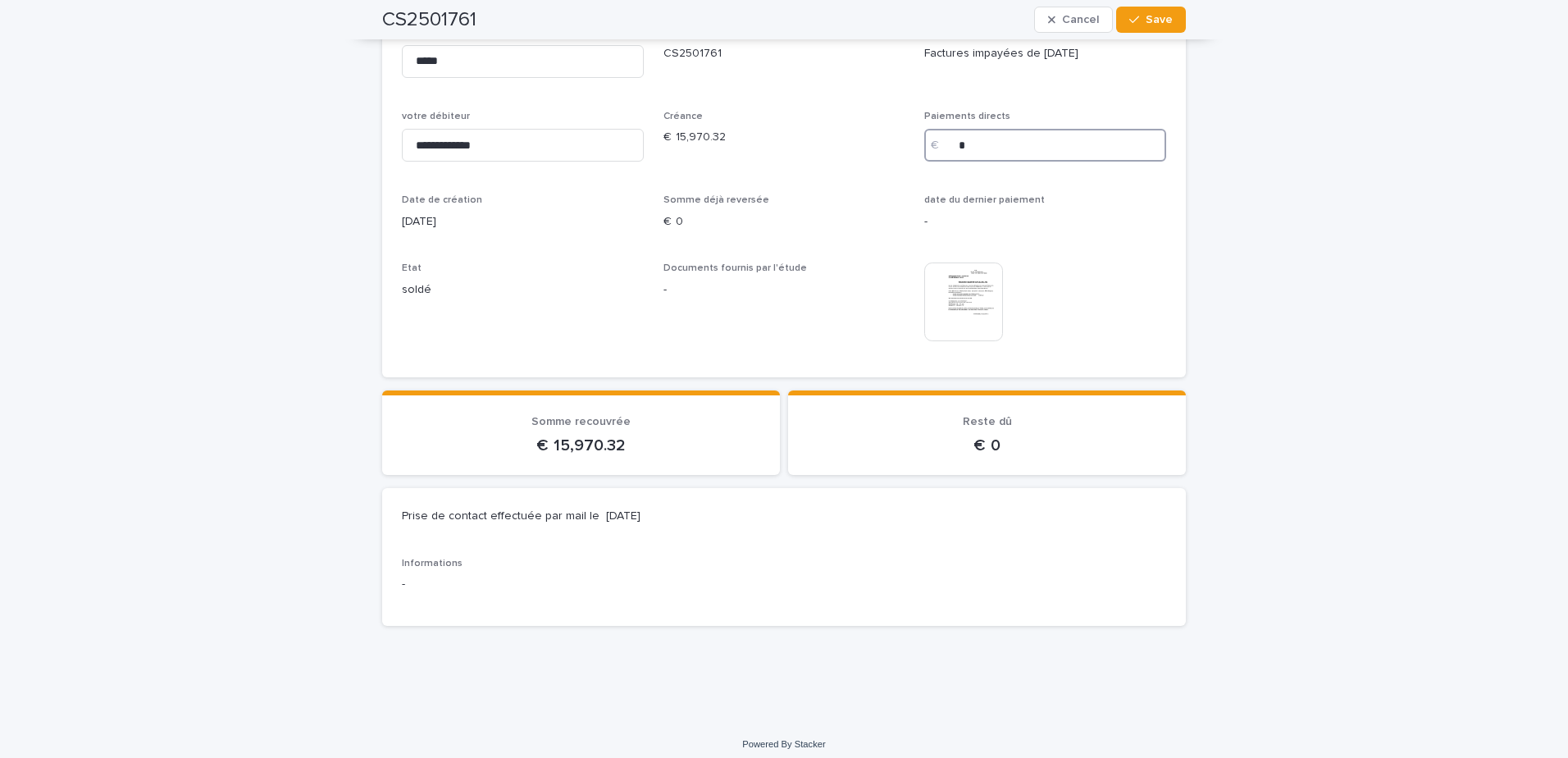
scroll to position [82, 0]
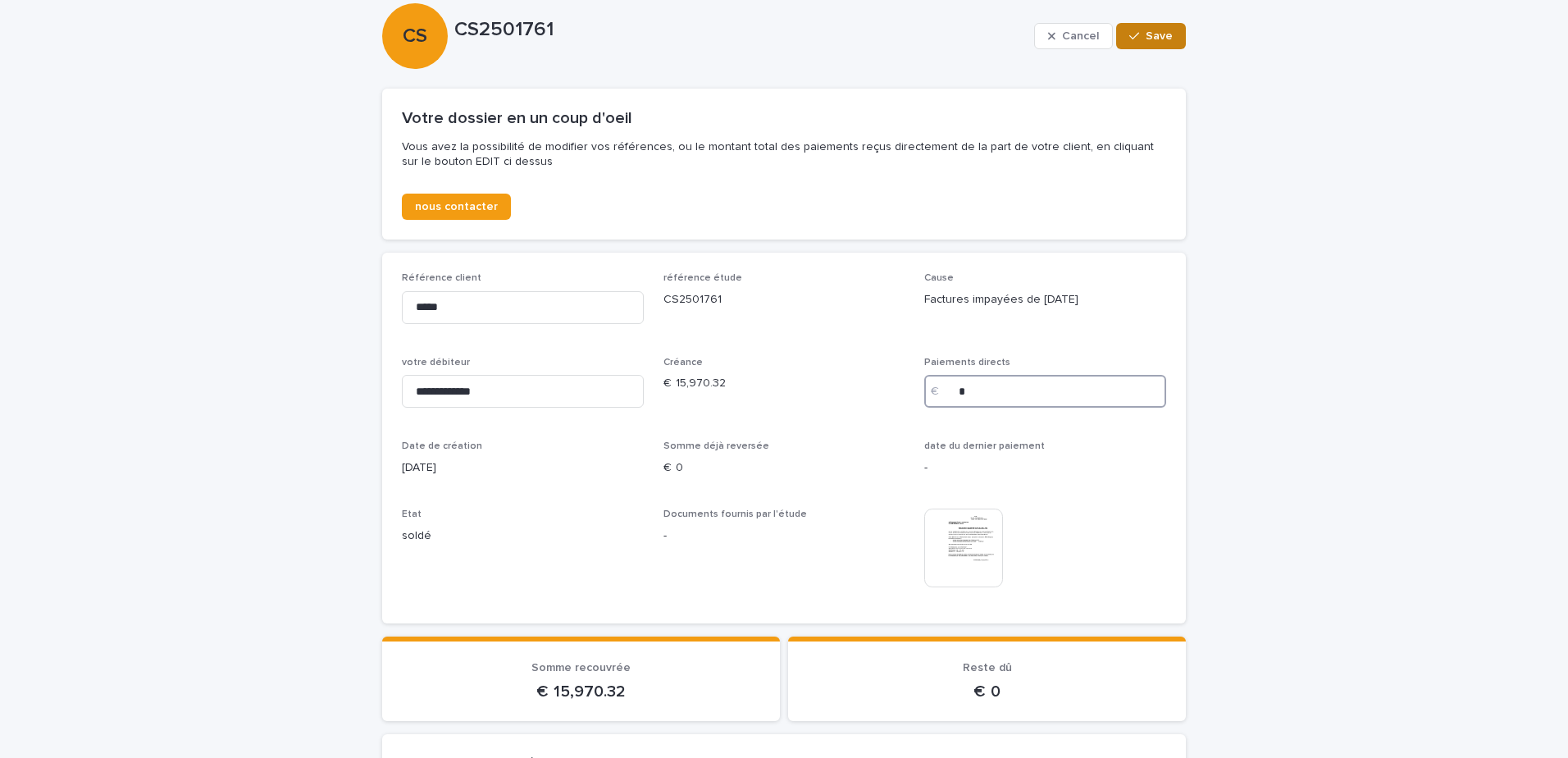
type input "*"
click at [1162, 39] on button "Save" at bounding box center [1151, 36] width 70 height 27
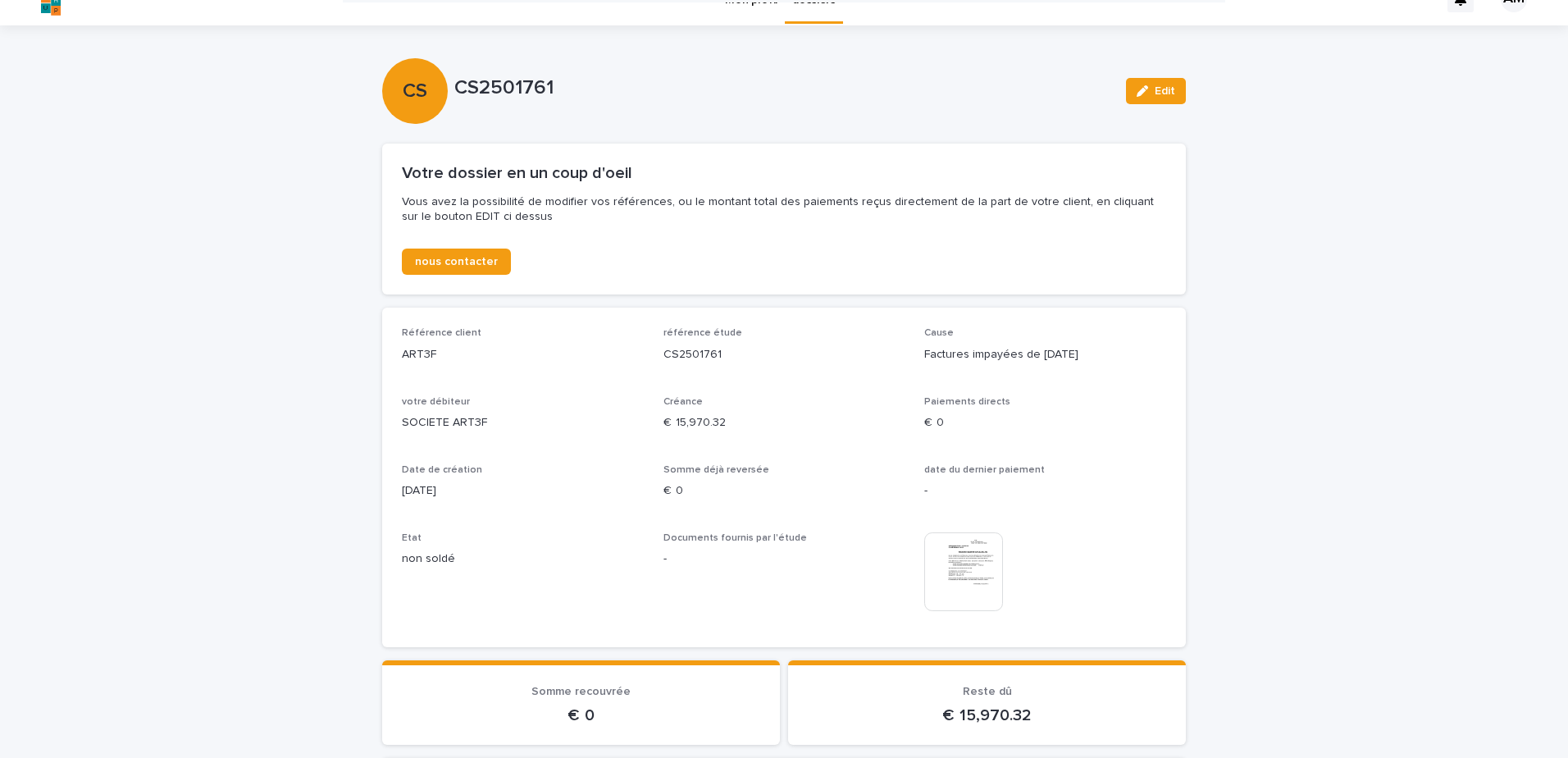
scroll to position [0, 0]
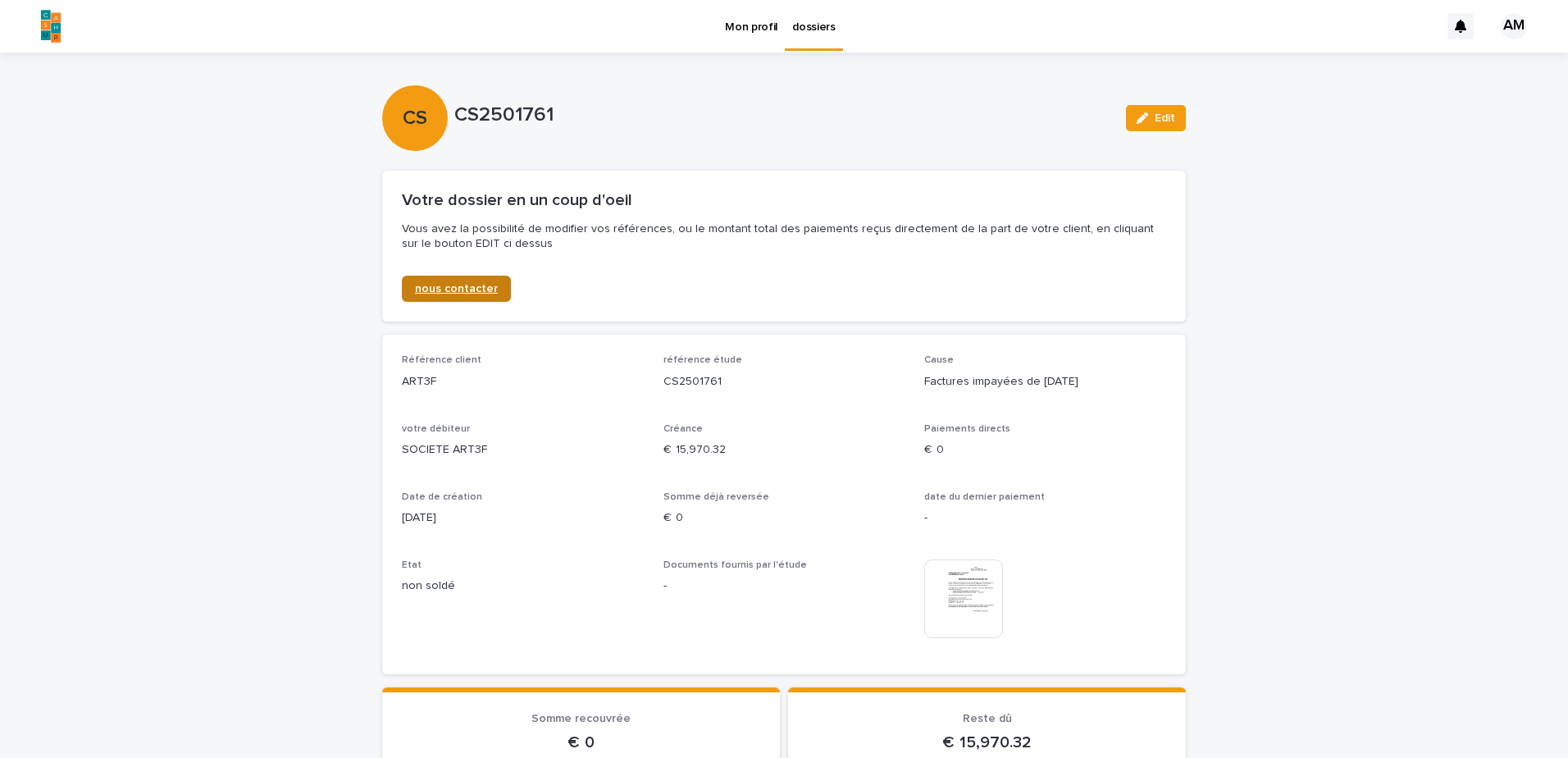
click at [456, 291] on span "nous contacter" at bounding box center [456, 289] width 83 height 12
drag, startPoint x: 1160, startPoint y: 117, endPoint x: 1051, endPoint y: 278, distance: 194.4
click at [1160, 117] on span "Edit" at bounding box center [1165, 118] width 21 height 12
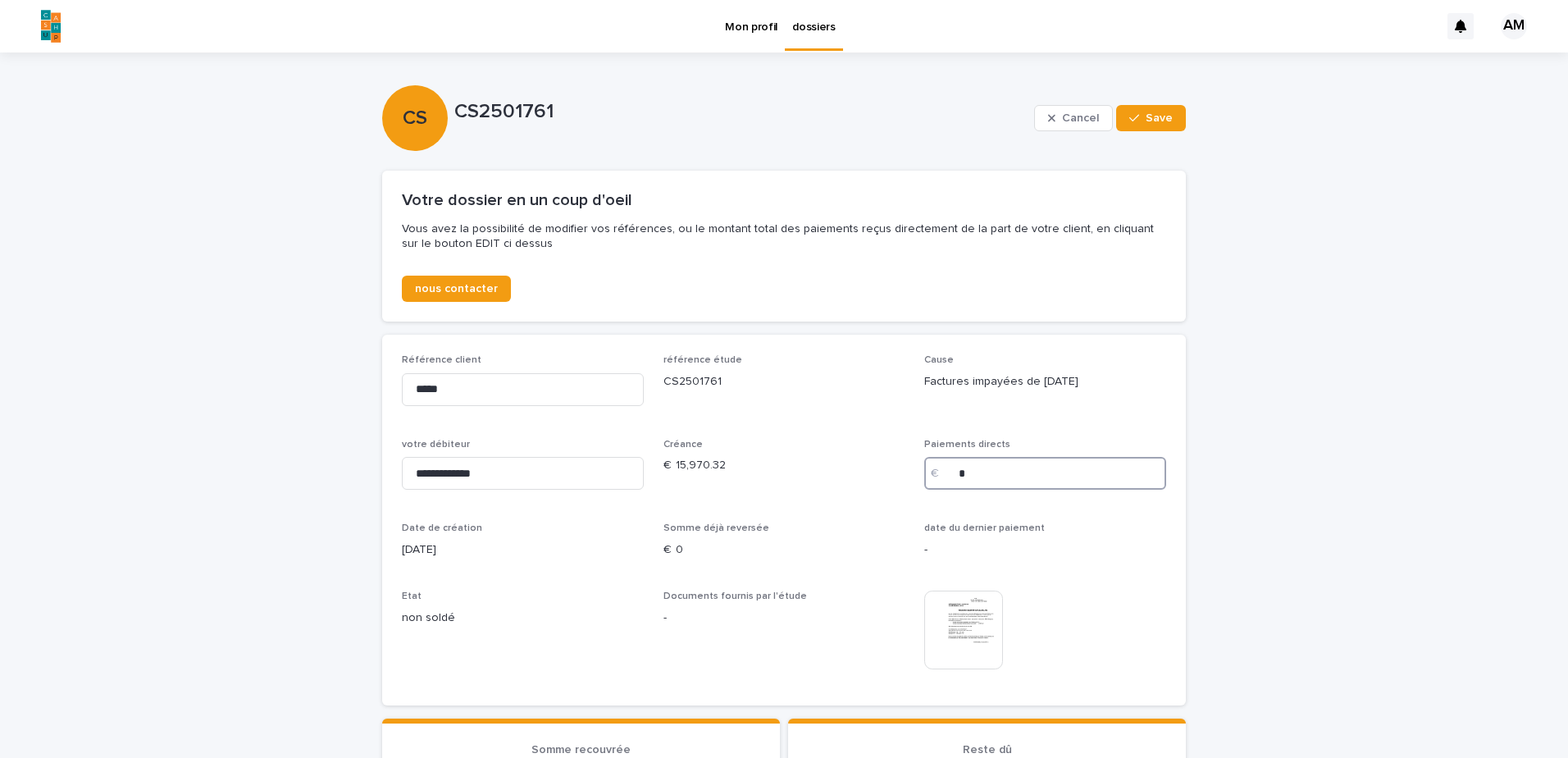
drag, startPoint x: 936, startPoint y: 467, endPoint x: 918, endPoint y: 467, distance: 18.0
click at [924, 467] on div "€ *" at bounding box center [1045, 474] width 242 height 33
type input "********"
click at [1135, 113] on div "button" at bounding box center [1138, 118] width 17 height 12
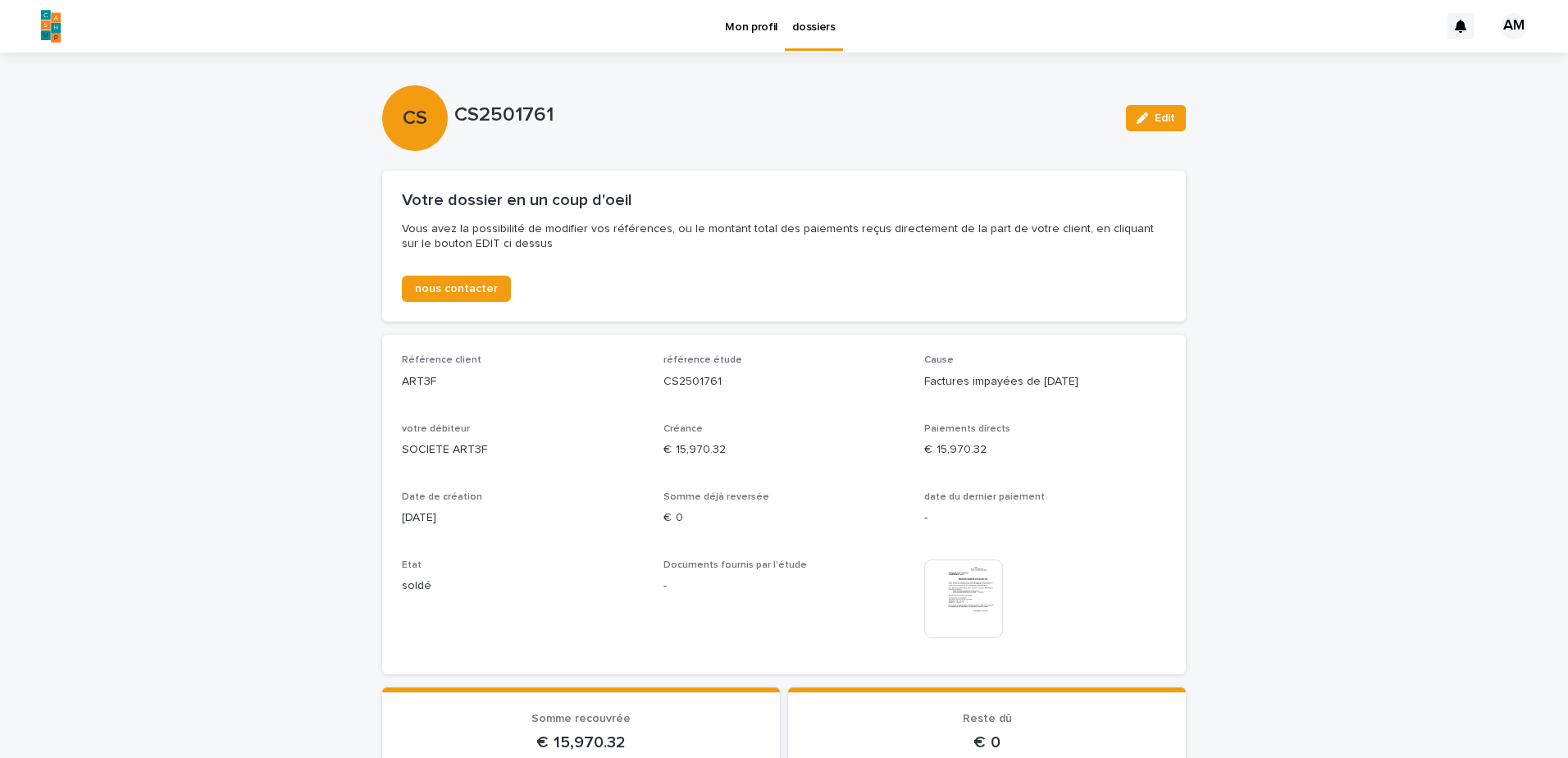
click at [974, 584] on img at bounding box center [963, 599] width 79 height 79
